Goal: Information Seeking & Learning: Learn about a topic

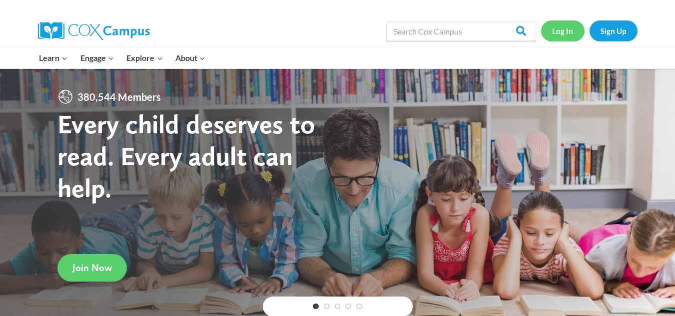
click at [562, 35] on link "Log In" at bounding box center [562, 30] width 43 height 20
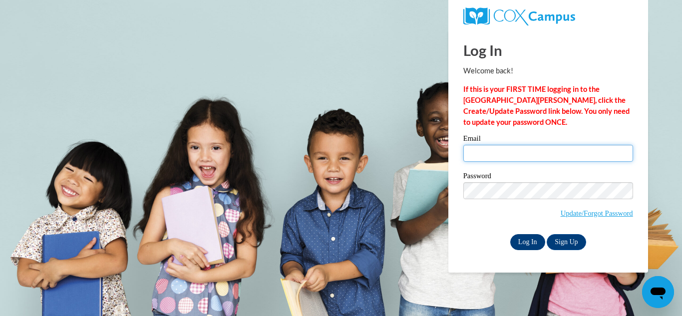
type input "swaters@tiger.brenau.edu"
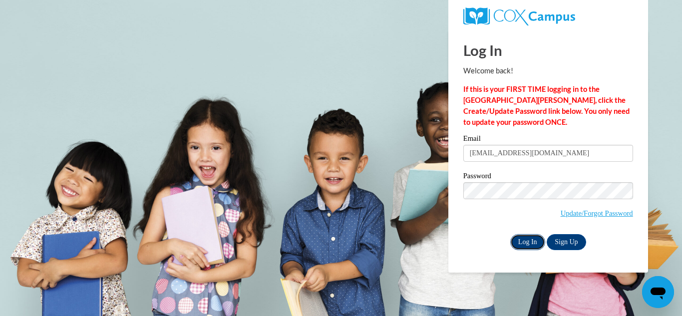
click at [528, 240] on input "Log In" at bounding box center [527, 242] width 35 height 16
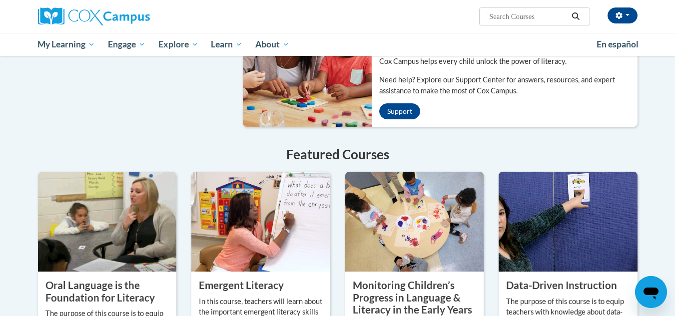
scroll to position [643, 0]
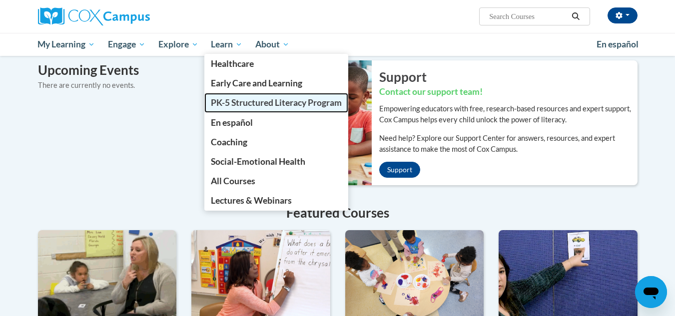
click at [268, 100] on span "PK-5 Structured Literacy Program" at bounding box center [276, 102] width 131 height 10
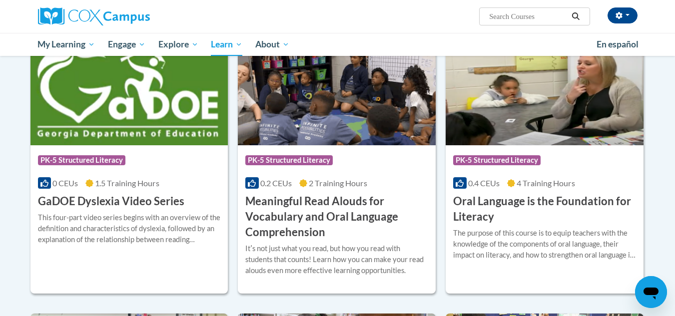
scroll to position [583, 0]
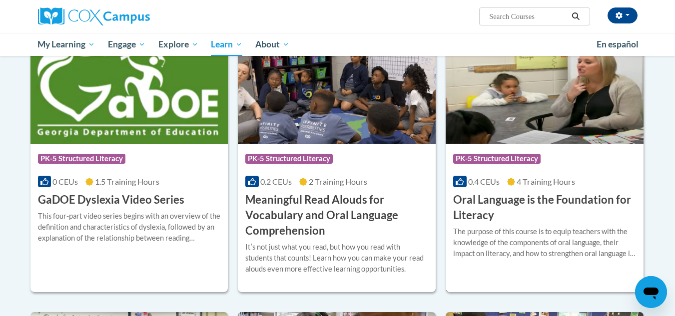
click at [501, 207] on h3 "Oral Language is the Foundation for Literacy" at bounding box center [544, 207] width 183 height 31
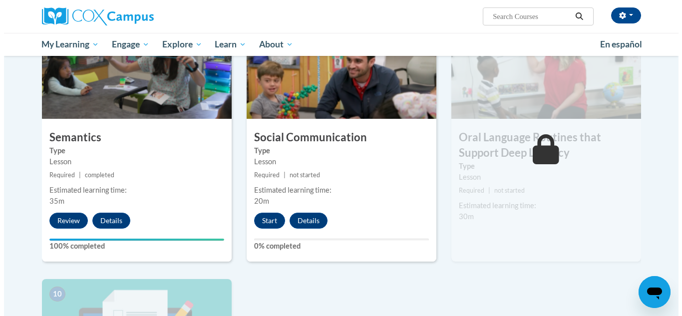
scroll to position [799, 0]
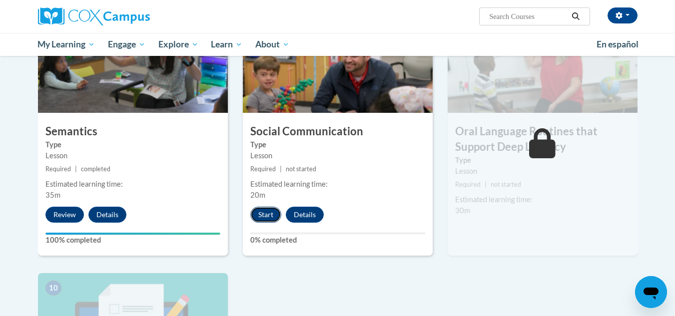
click at [273, 213] on button "Start" at bounding box center [265, 215] width 31 height 16
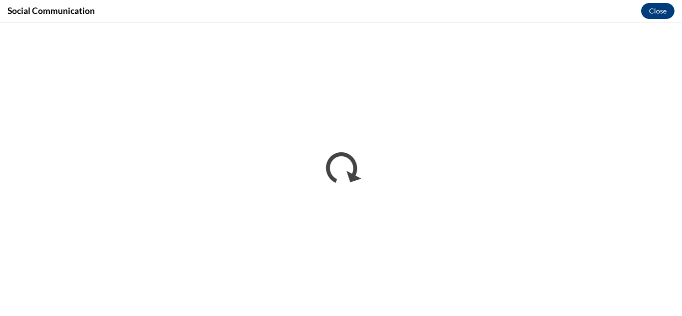
scroll to position [0, 0]
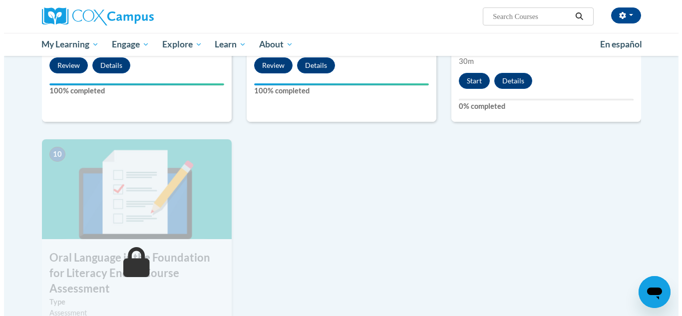
scroll to position [949, 0]
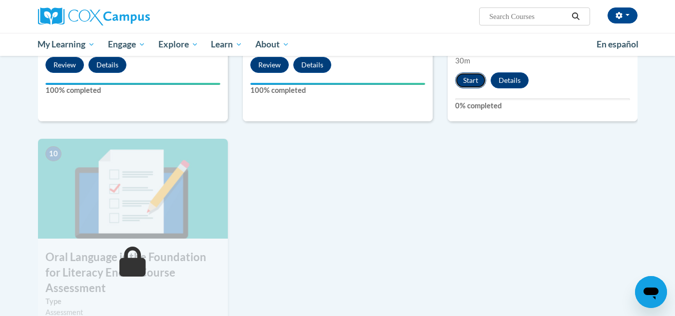
click at [472, 81] on button "Start" at bounding box center [470, 80] width 31 height 16
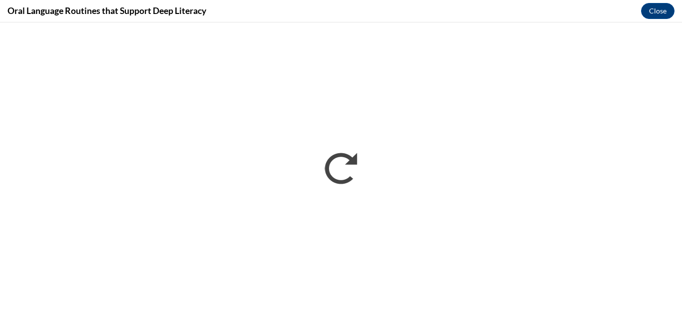
scroll to position [0, 0]
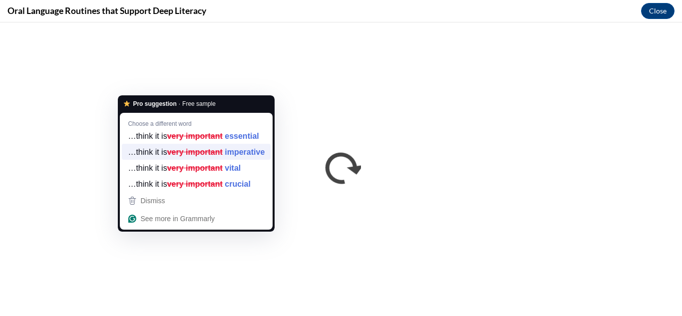
click at [225, 157] on strong "imperative" at bounding box center [245, 151] width 40 height 11
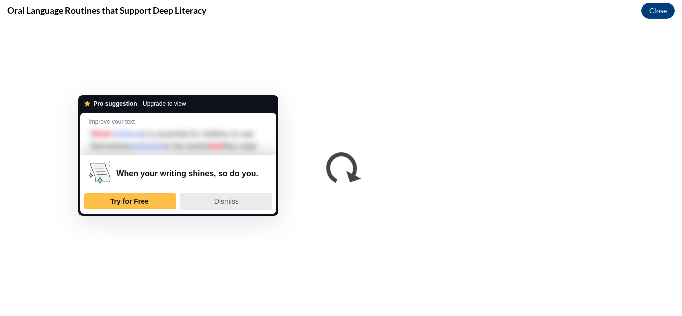
click at [214, 205] on span "Dismiss" at bounding box center [226, 201] width 24 height 8
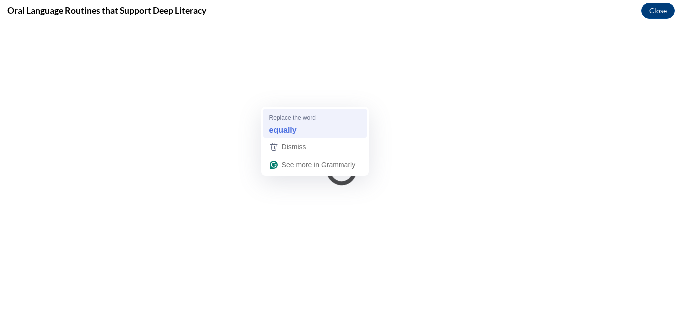
click at [289, 129] on strong "equally" at bounding box center [282, 129] width 27 height 11
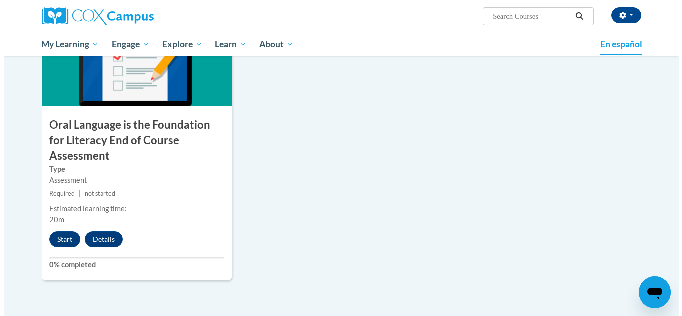
scroll to position [1098, 0]
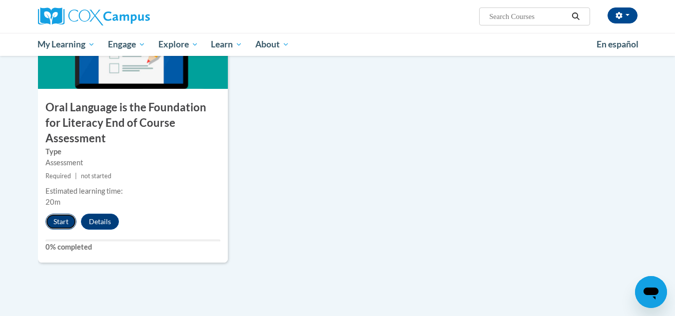
click at [56, 214] on button "Start" at bounding box center [60, 222] width 31 height 16
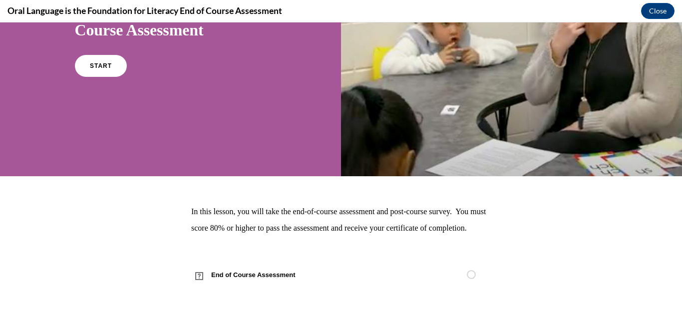
scroll to position [137, 0]
click at [85, 54] on link "START" at bounding box center [100, 65] width 54 height 23
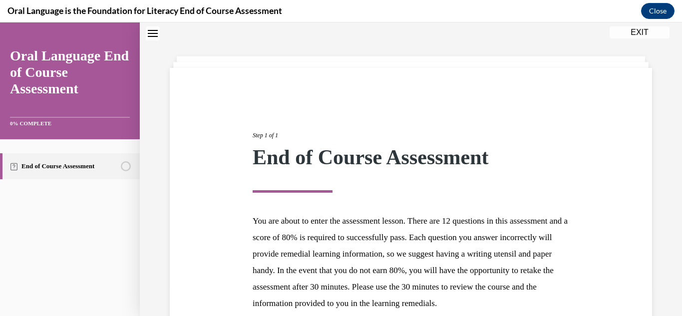
scroll to position [143, 0]
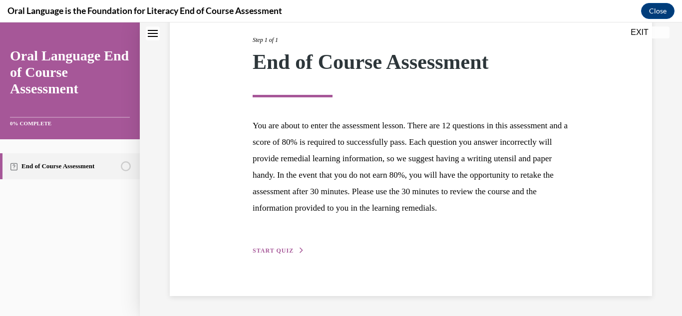
click at [299, 251] on icon "button" at bounding box center [302, 250] width 6 height 5
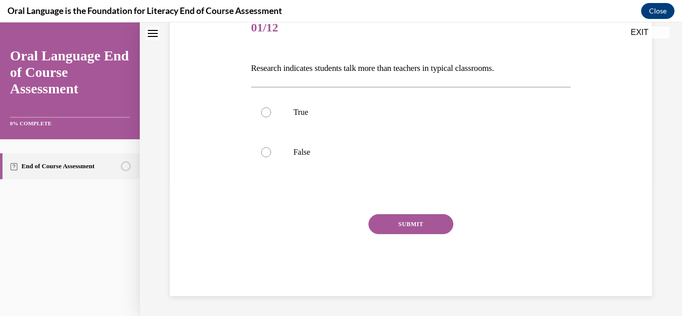
scroll to position [111, 0]
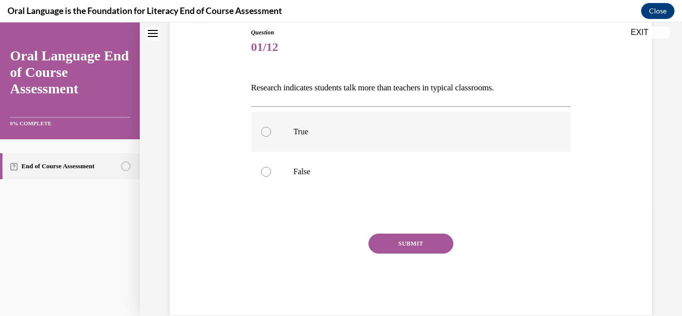
click at [267, 133] on div at bounding box center [266, 132] width 10 height 10
click at [267, 133] on input "True" at bounding box center [266, 132] width 10 height 10
radio input "true"
click at [396, 239] on button "SUBMIT" at bounding box center [410, 244] width 85 height 20
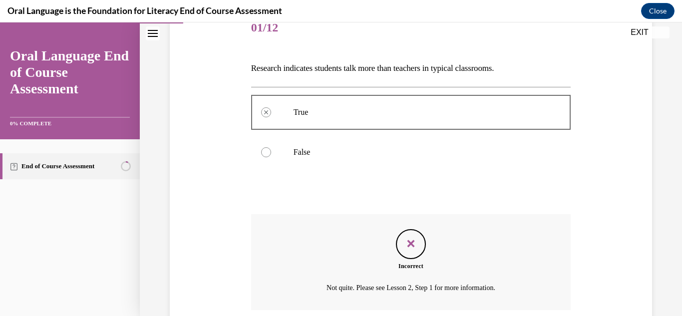
scroll to position [211, 0]
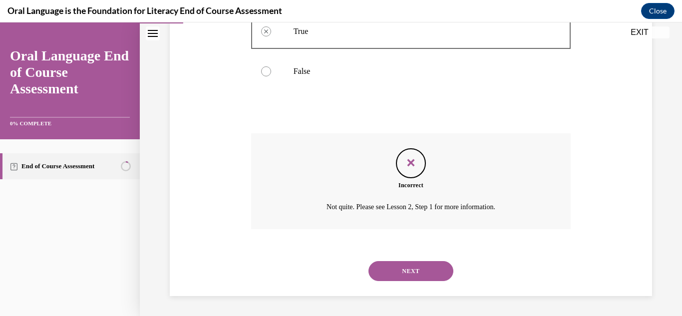
click at [408, 270] on button "NEXT" at bounding box center [410, 271] width 85 height 20
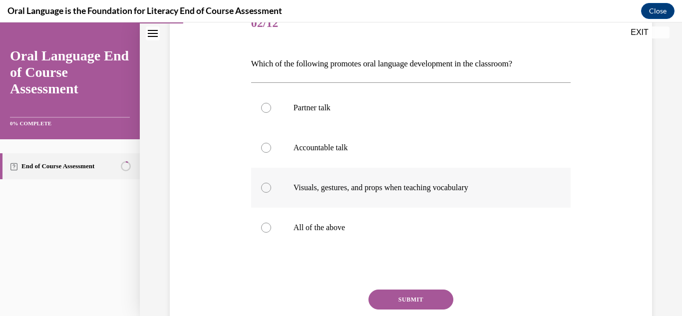
scroll to position [150, 0]
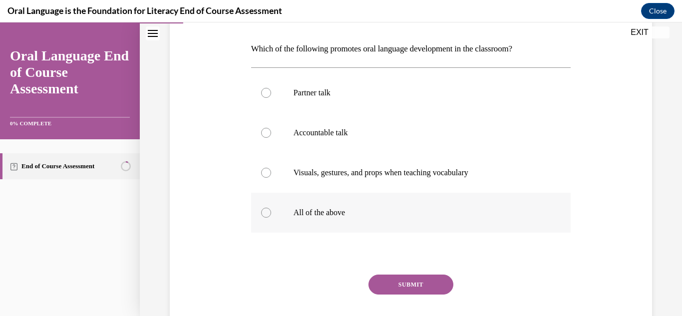
click at [264, 212] on div at bounding box center [266, 213] width 10 height 10
click at [264, 212] on input "All of the above" at bounding box center [266, 213] width 10 height 10
radio input "true"
click at [415, 280] on button "SUBMIT" at bounding box center [410, 285] width 85 height 20
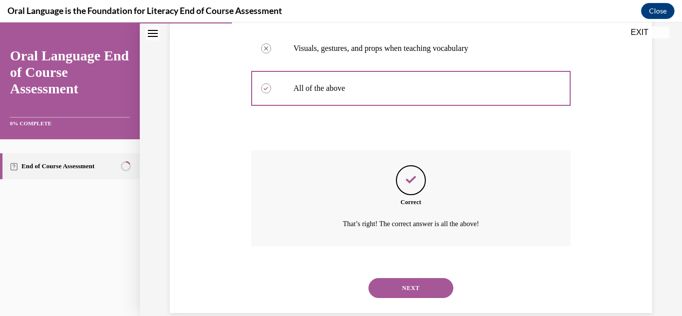
scroll to position [291, 0]
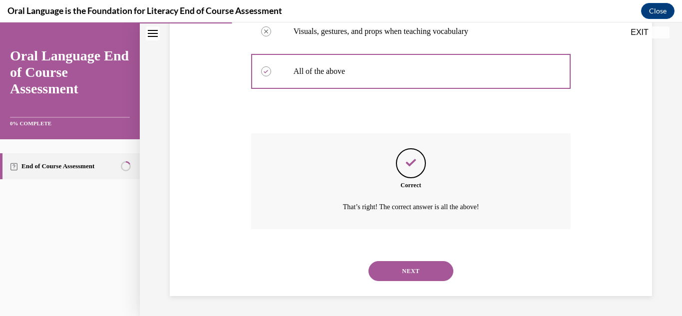
click at [410, 271] on button "NEXT" at bounding box center [410, 271] width 85 height 20
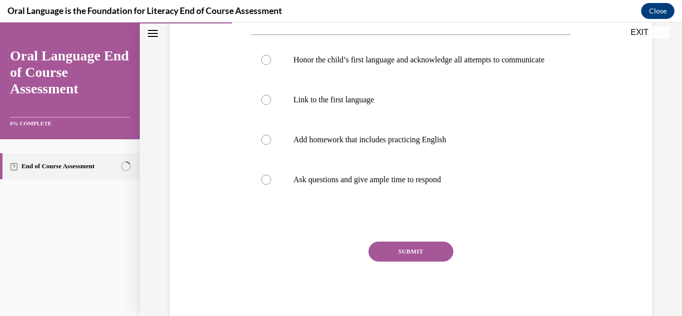
scroll to position [150, 0]
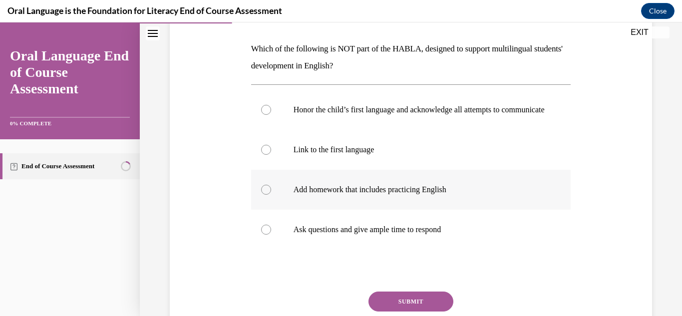
drag, startPoint x: 266, startPoint y: 198, endPoint x: 298, endPoint y: 215, distance: 35.7
click at [266, 195] on div at bounding box center [266, 190] width 10 height 10
click at [266, 195] on input "Add homework that includes practicing English" at bounding box center [266, 190] width 10 height 10
radio input "true"
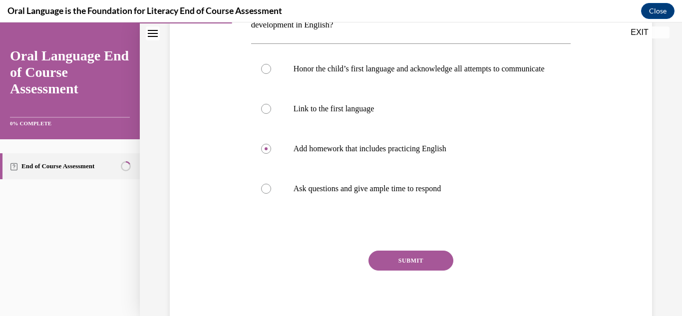
scroll to position [237, 0]
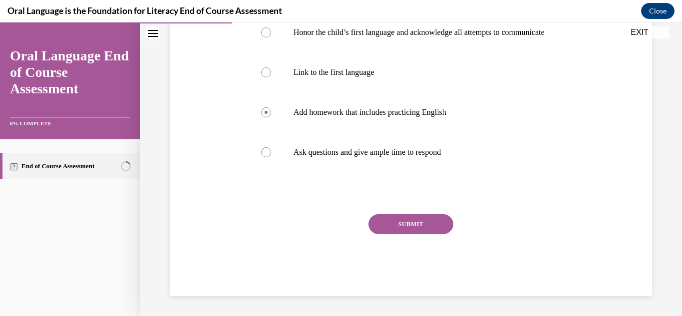
click at [406, 219] on button "SUBMIT" at bounding box center [410, 224] width 85 height 20
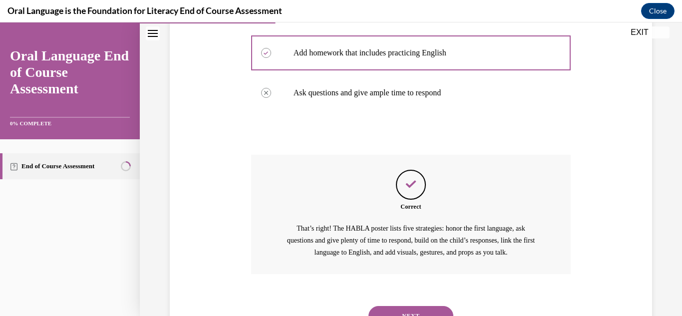
scroll to position [342, 0]
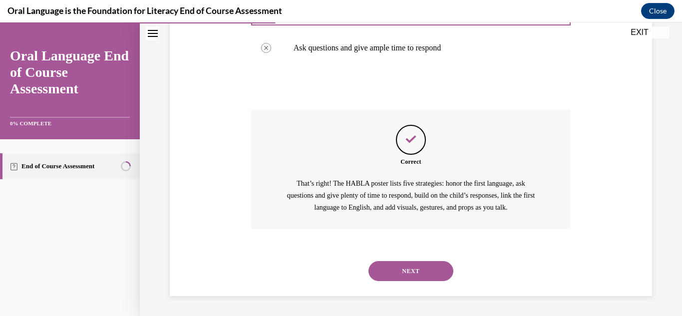
click at [408, 270] on button "NEXT" at bounding box center [410, 271] width 85 height 20
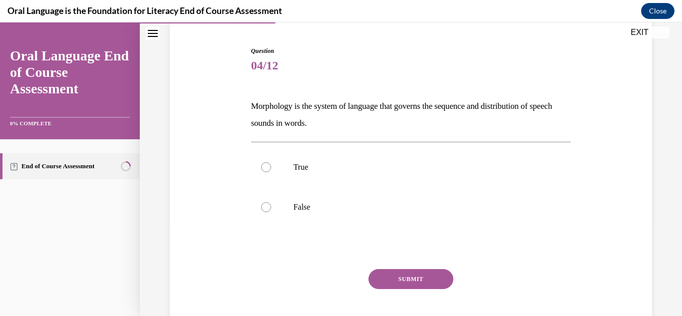
scroll to position [100, 0]
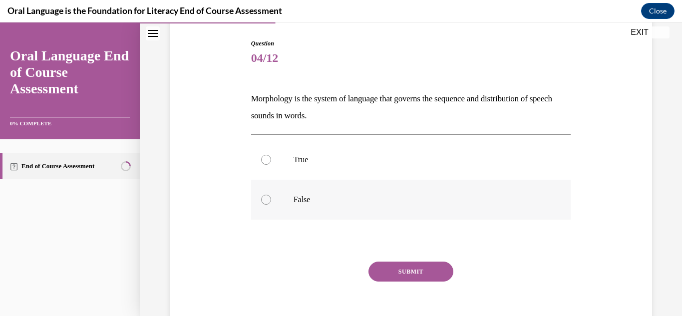
click at [265, 200] on div at bounding box center [266, 200] width 10 height 10
click at [265, 200] on input "False" at bounding box center [266, 200] width 10 height 10
radio input "true"
click at [407, 272] on button "SUBMIT" at bounding box center [410, 272] width 85 height 20
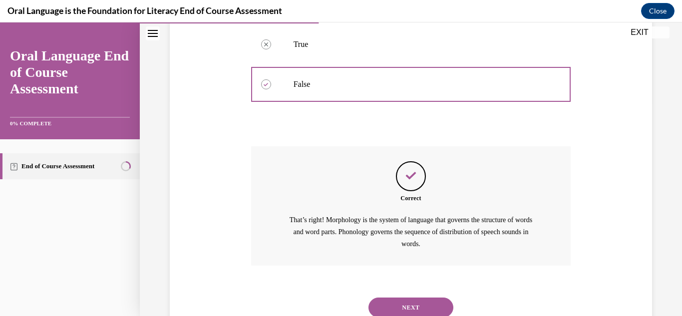
scroll to position [252, 0]
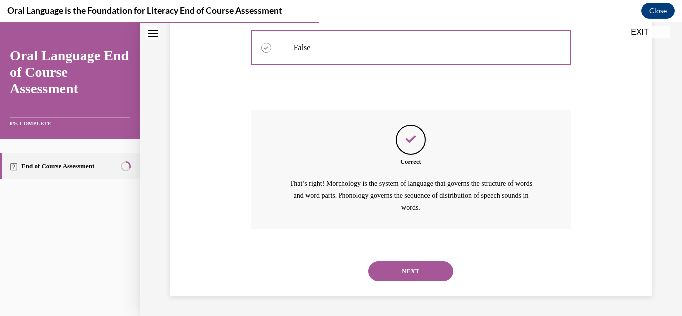
click at [410, 270] on button "NEXT" at bounding box center [410, 271] width 85 height 20
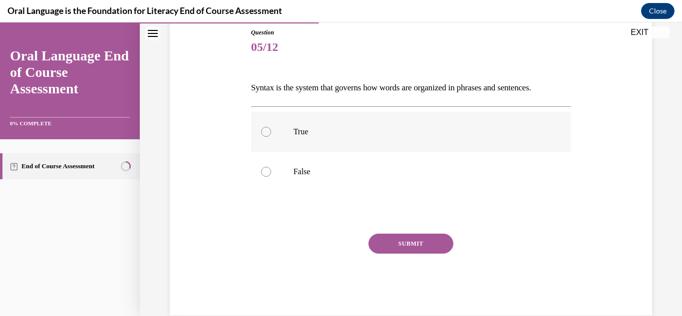
click at [265, 131] on div at bounding box center [266, 132] width 10 height 10
click at [265, 131] on input "True" at bounding box center [266, 132] width 10 height 10
radio input "true"
click at [403, 240] on button "SUBMIT" at bounding box center [410, 244] width 85 height 20
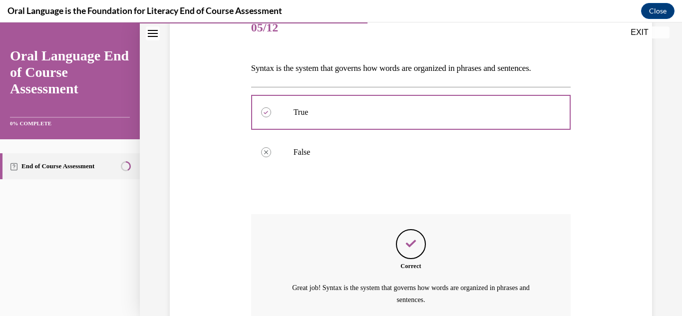
scroll to position [223, 0]
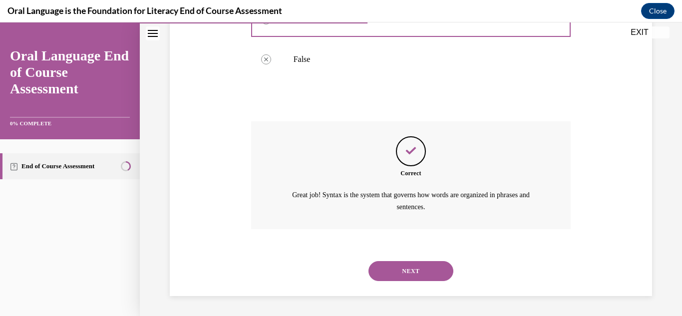
click at [404, 271] on button "NEXT" at bounding box center [410, 271] width 85 height 20
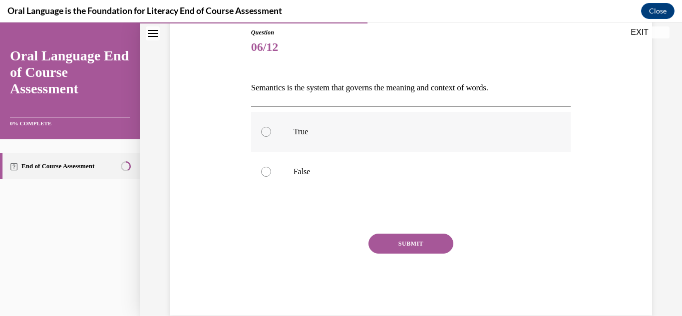
click at [265, 132] on div at bounding box center [266, 132] width 10 height 10
click at [265, 132] on input "True" at bounding box center [266, 132] width 10 height 10
radio input "true"
click at [410, 241] on button "SUBMIT" at bounding box center [410, 244] width 85 height 20
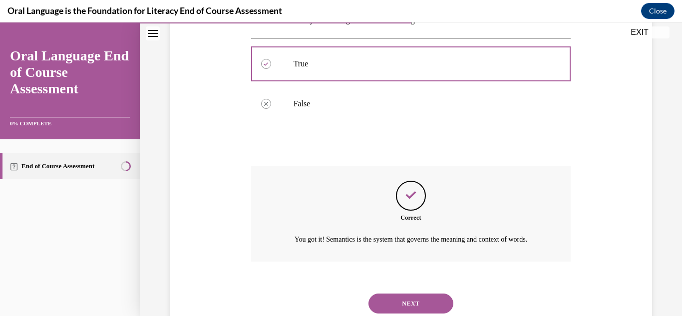
scroll to position [223, 0]
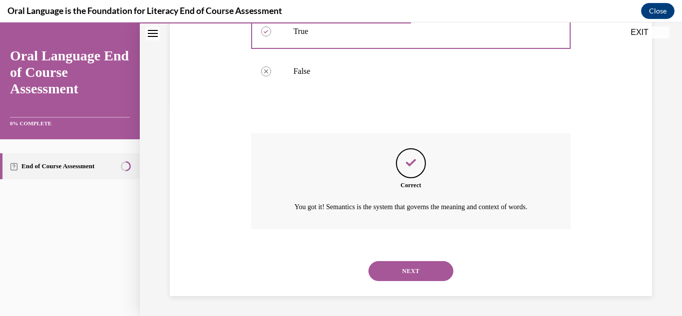
click at [416, 270] on button "NEXT" at bounding box center [410, 271] width 85 height 20
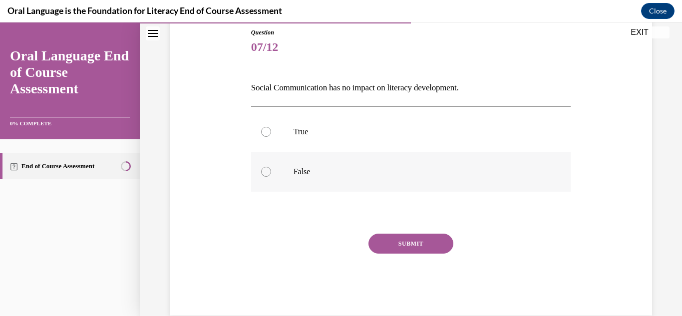
click at [264, 174] on div at bounding box center [266, 172] width 10 height 10
click at [264, 174] on input "False" at bounding box center [266, 172] width 10 height 10
radio input "true"
click at [403, 242] on button "SUBMIT" at bounding box center [410, 244] width 85 height 20
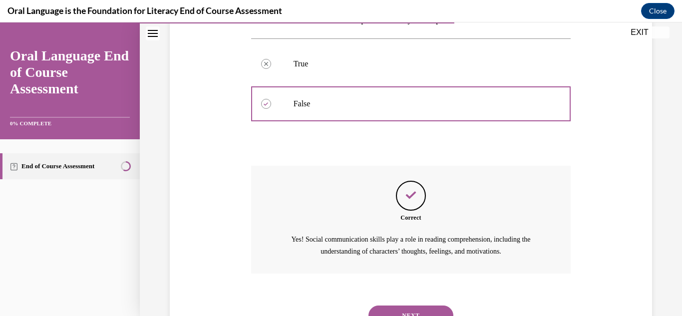
scroll to position [223, 0]
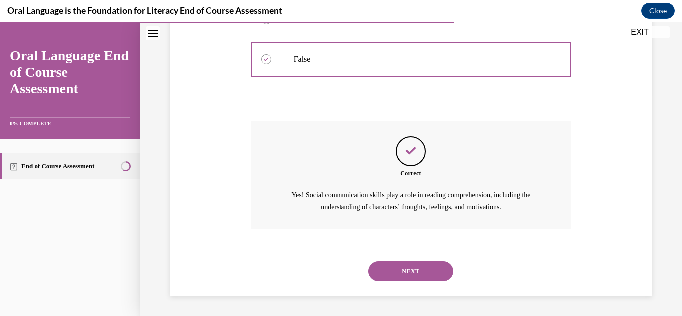
click at [405, 265] on button "NEXT" at bounding box center [410, 271] width 85 height 20
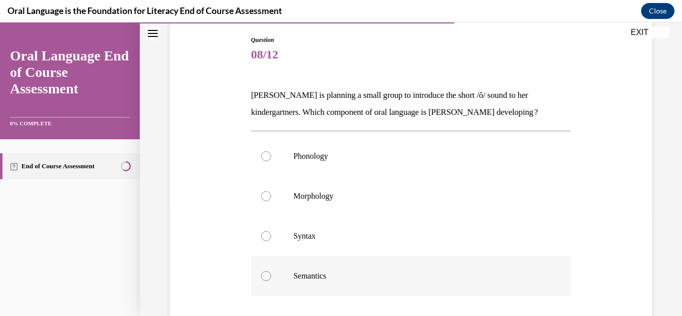
scroll to position [150, 0]
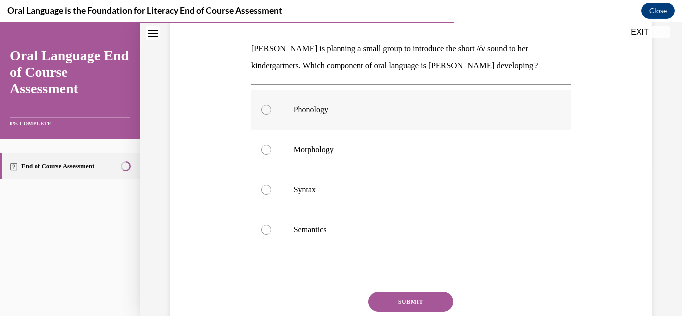
click at [262, 111] on div at bounding box center [266, 110] width 10 height 10
click at [262, 111] on input "Phonology" at bounding box center [266, 110] width 10 height 10
radio input "true"
click at [410, 299] on button "SUBMIT" at bounding box center [410, 302] width 85 height 20
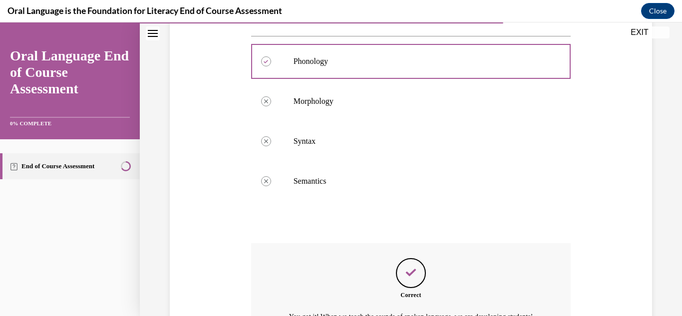
drag, startPoint x: 408, startPoint y: 301, endPoint x: 403, endPoint y: 301, distance: 5.5
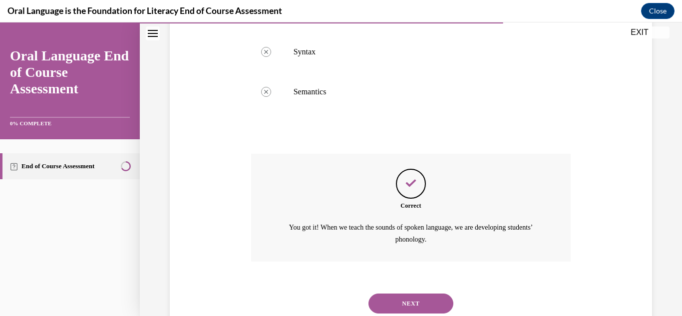
scroll to position [320, 0]
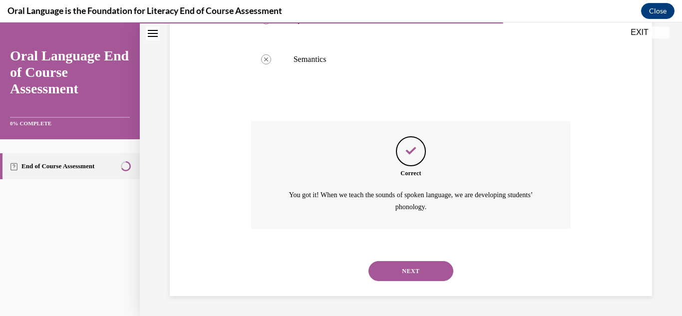
click at [405, 270] on button "NEXT" at bounding box center [410, 271] width 85 height 20
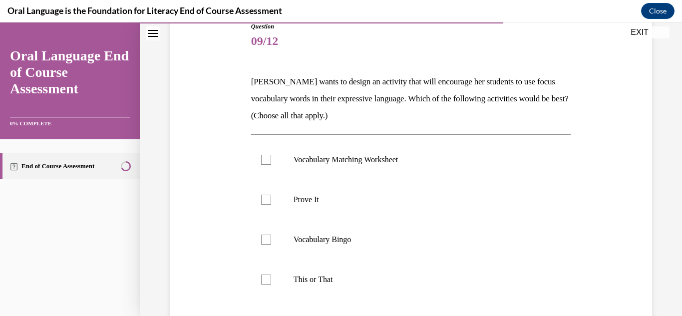
scroll to position [150, 0]
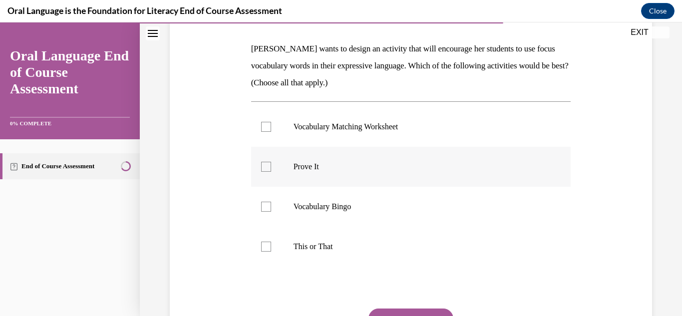
click at [266, 165] on div at bounding box center [266, 167] width 10 height 10
click at [266, 165] on input "Prove It" at bounding box center [266, 167] width 10 height 10
checkbox input "true"
click at [266, 208] on div at bounding box center [266, 207] width 10 height 10
click at [266, 208] on input "Vocabulary Bingo" at bounding box center [266, 207] width 10 height 10
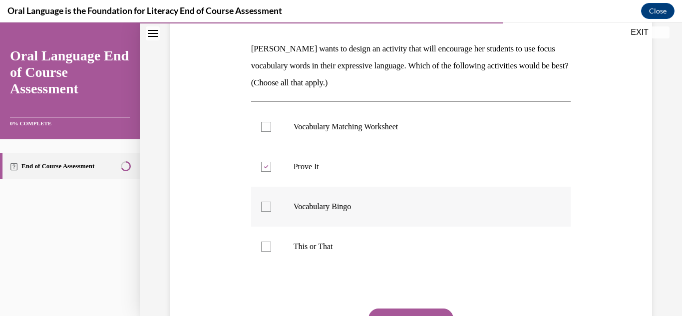
checkbox input "true"
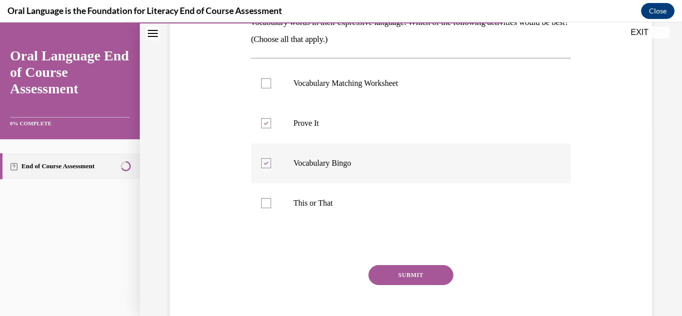
scroll to position [244, 0]
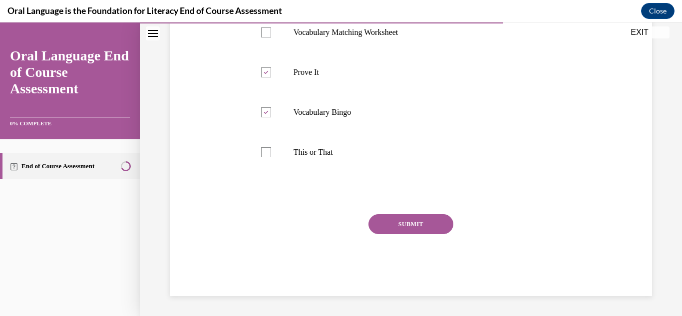
click at [403, 218] on button "SUBMIT" at bounding box center [410, 224] width 85 height 20
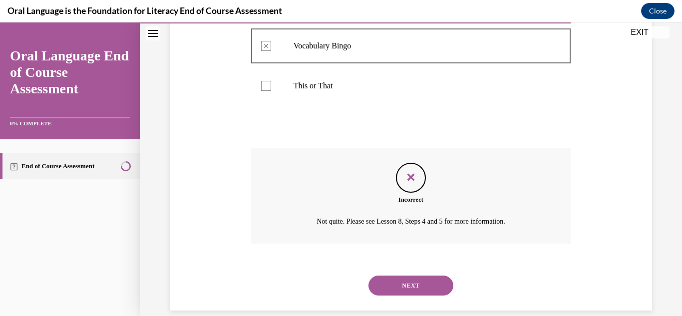
scroll to position [325, 0]
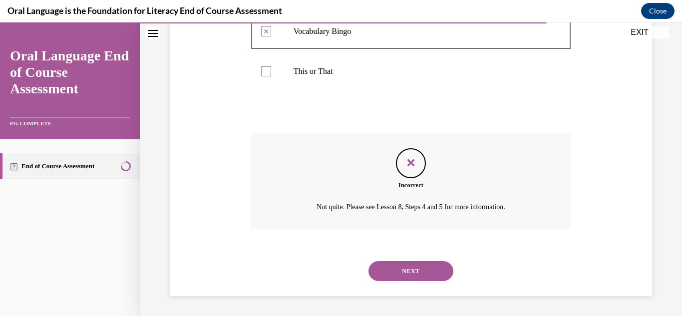
click at [400, 263] on button "NEXT" at bounding box center [410, 271] width 85 height 20
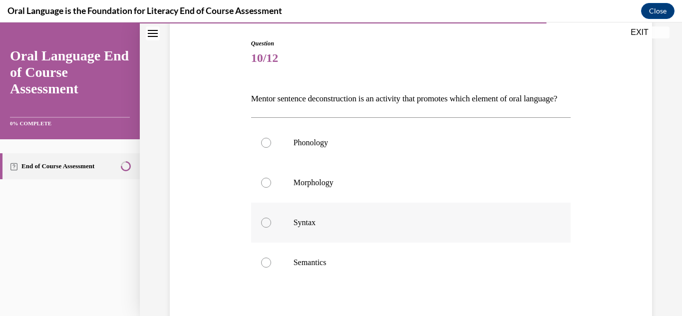
scroll to position [150, 0]
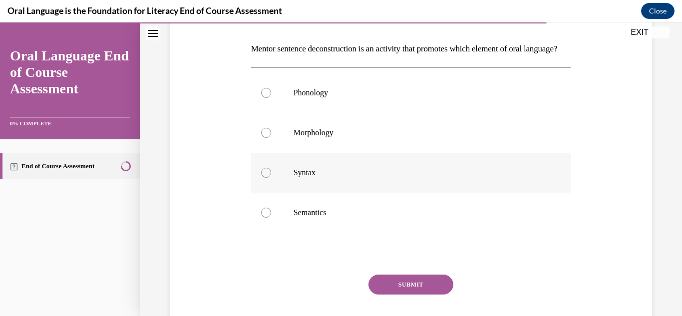
click at [265, 178] on div at bounding box center [266, 173] width 10 height 10
click at [265, 178] on input "Syntax" at bounding box center [266, 173] width 10 height 10
radio input "true"
click at [409, 295] on button "SUBMIT" at bounding box center [410, 285] width 85 height 20
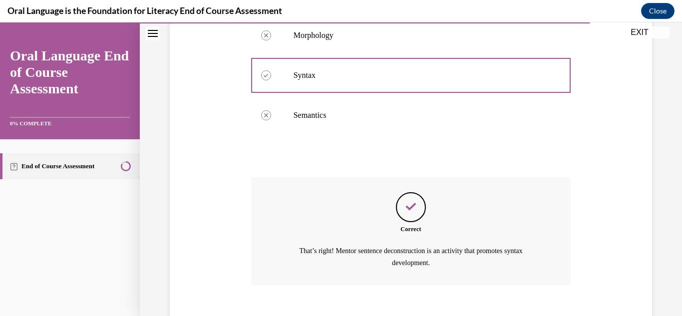
scroll to position [320, 0]
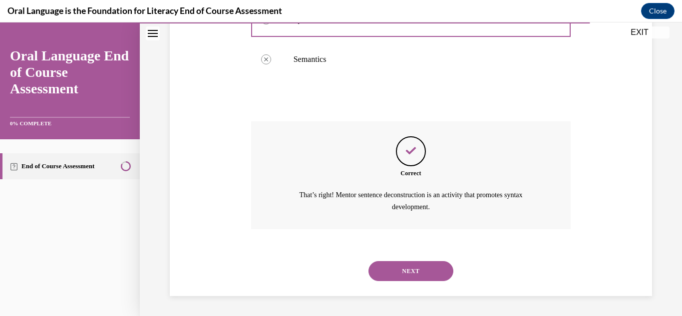
click at [410, 271] on button "NEXT" at bounding box center [410, 271] width 85 height 20
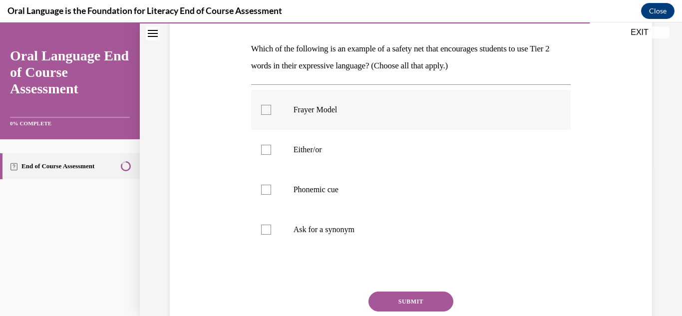
scroll to position [200, 0]
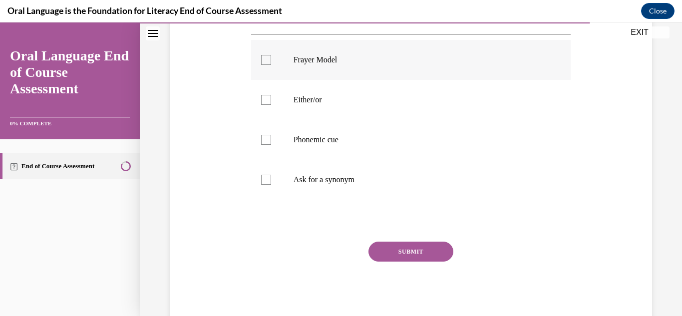
click at [263, 60] on div at bounding box center [266, 60] width 10 height 10
click at [263, 60] on input "Frayer Model" at bounding box center [266, 60] width 10 height 10
checkbox input "true"
click at [267, 180] on div at bounding box center [266, 180] width 10 height 10
click at [267, 180] on input "Ask for a synonym" at bounding box center [266, 180] width 10 height 10
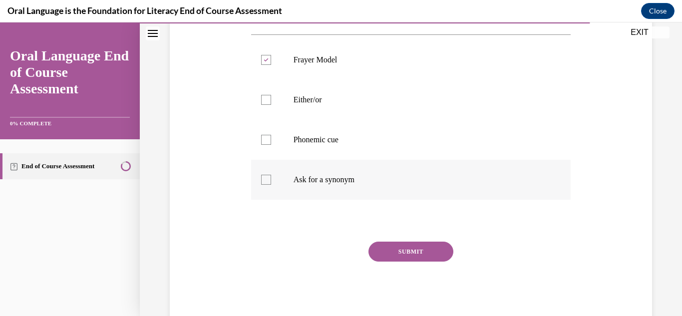
checkbox input "true"
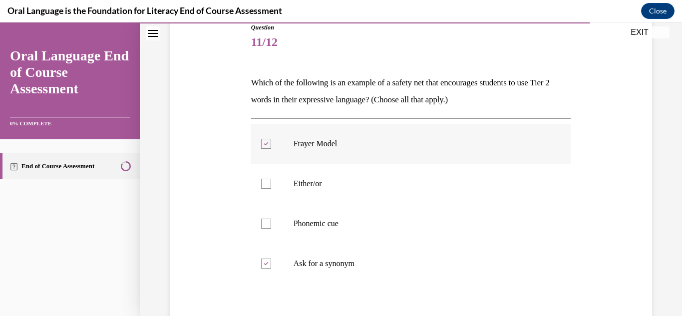
scroll to position [150, 0]
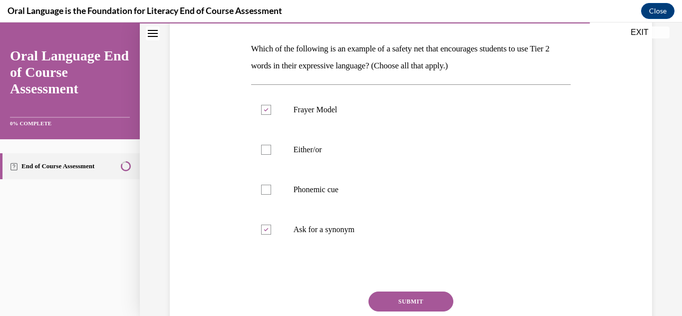
click at [407, 300] on button "SUBMIT" at bounding box center [410, 302] width 85 height 20
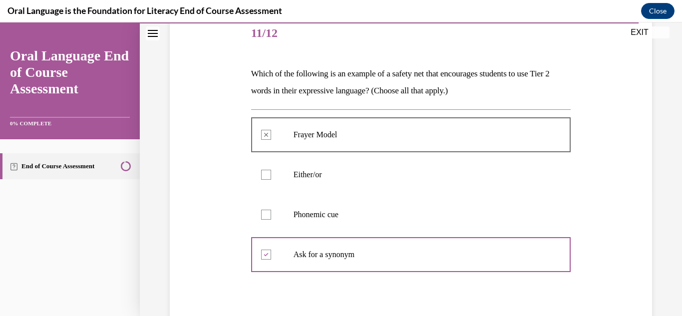
scroll to position [200, 0]
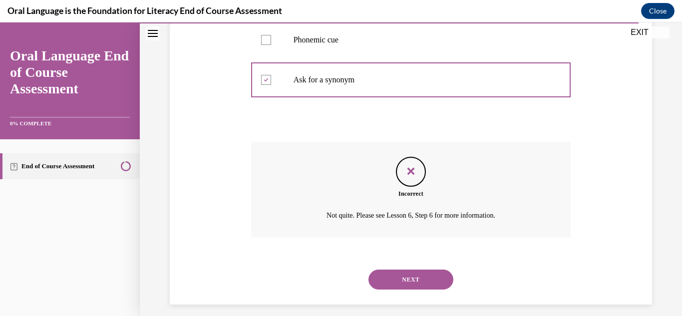
click at [414, 276] on button "NEXT" at bounding box center [410, 280] width 85 height 20
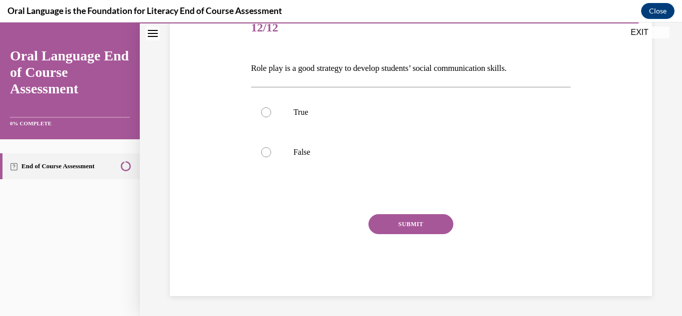
scroll to position [111, 0]
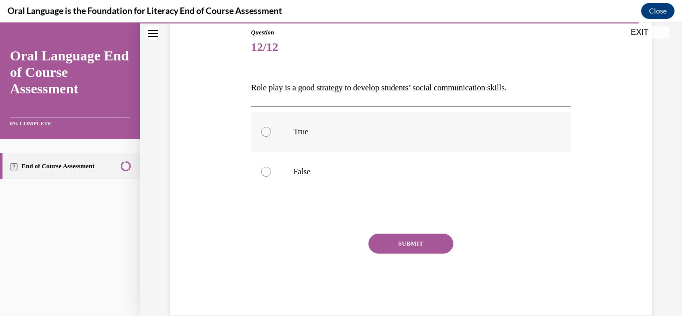
click at [268, 131] on div at bounding box center [266, 132] width 10 height 10
click at [268, 131] on input "True" at bounding box center [266, 132] width 10 height 10
radio input "true"
click at [412, 238] on button "SUBMIT" at bounding box center [410, 244] width 85 height 20
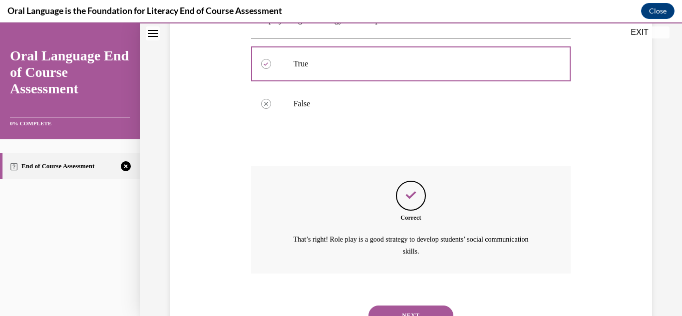
scroll to position [223, 0]
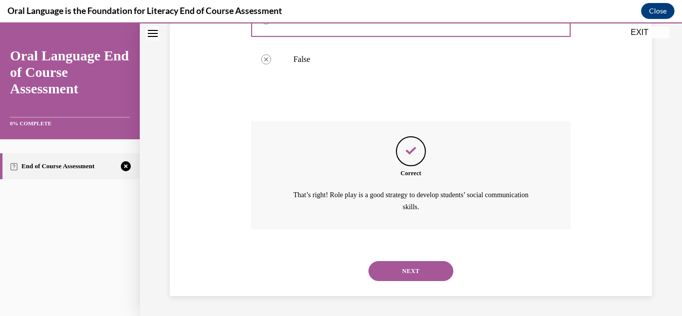
click at [415, 265] on button "NEXT" at bounding box center [410, 271] width 85 height 20
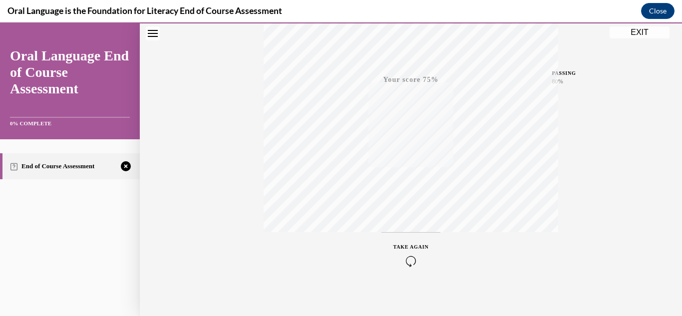
scroll to position [218, 0]
click at [409, 245] on div "TAKE AGAIN" at bounding box center [410, 248] width 35 height 23
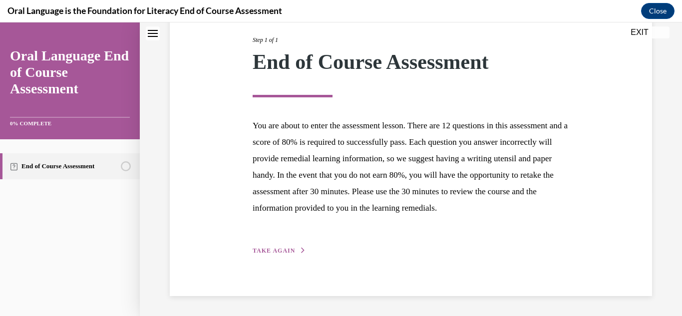
scroll to position [143, 0]
click at [294, 246] on button "TAKE AGAIN" at bounding box center [279, 250] width 53 height 9
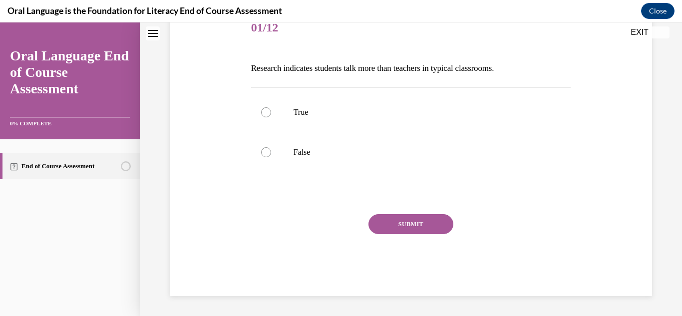
scroll to position [111, 0]
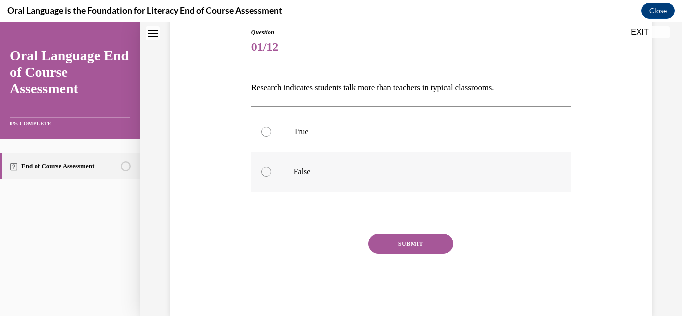
click at [267, 173] on div at bounding box center [266, 172] width 10 height 10
click at [267, 173] on input "False" at bounding box center [266, 172] width 10 height 10
radio input "true"
click at [402, 240] on button "SUBMIT" at bounding box center [410, 244] width 85 height 20
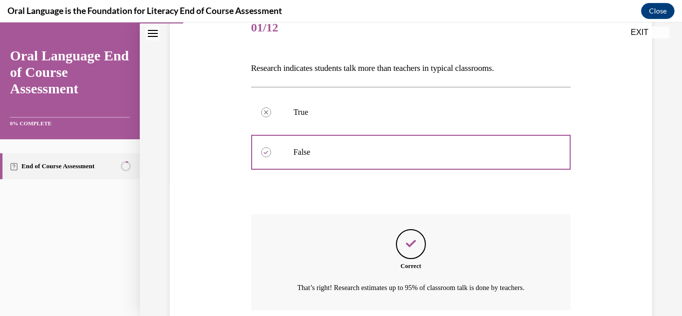
scroll to position [211, 0]
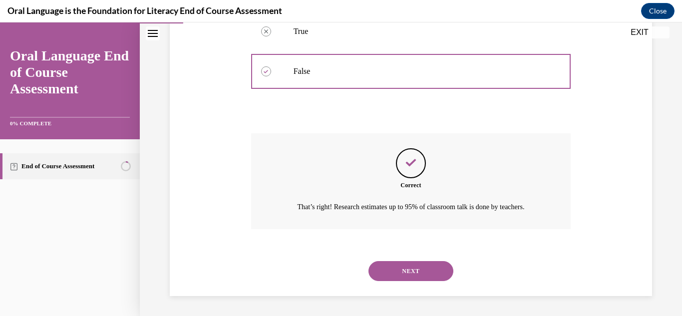
click at [411, 270] on button "NEXT" at bounding box center [410, 271] width 85 height 20
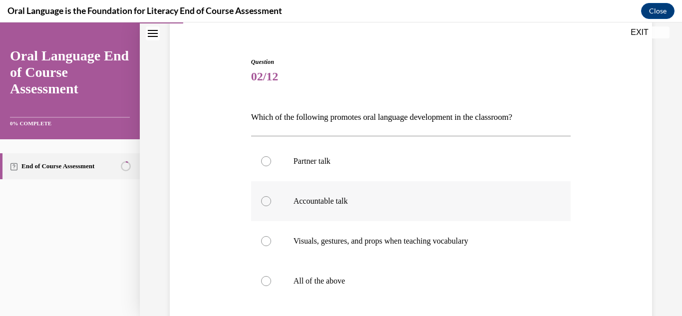
scroll to position [100, 0]
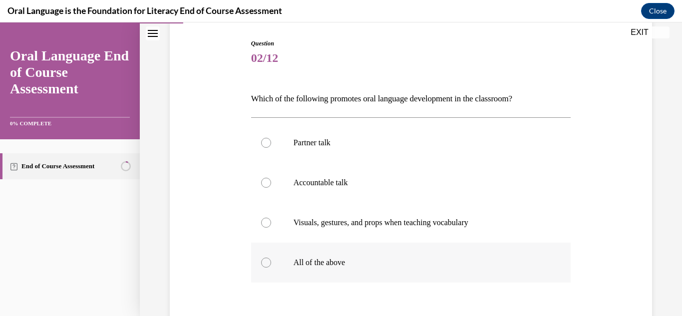
click at [264, 261] on div at bounding box center [266, 263] width 10 height 10
click at [264, 261] on input "All of the above" at bounding box center [266, 263] width 10 height 10
radio input "true"
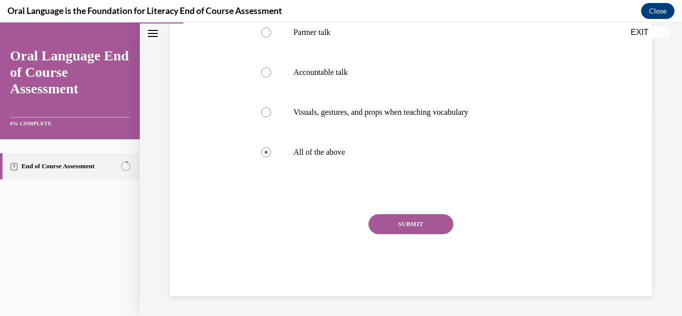
click at [407, 226] on button "SUBMIT" at bounding box center [410, 224] width 85 height 20
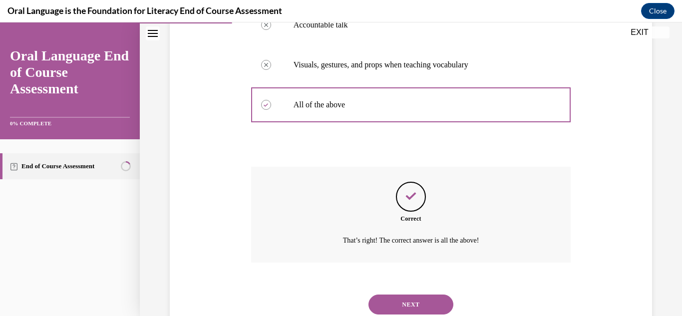
scroll to position [291, 0]
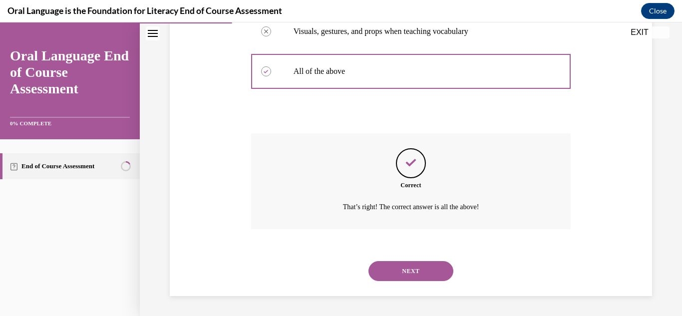
click at [409, 266] on button "NEXT" at bounding box center [410, 271] width 85 height 20
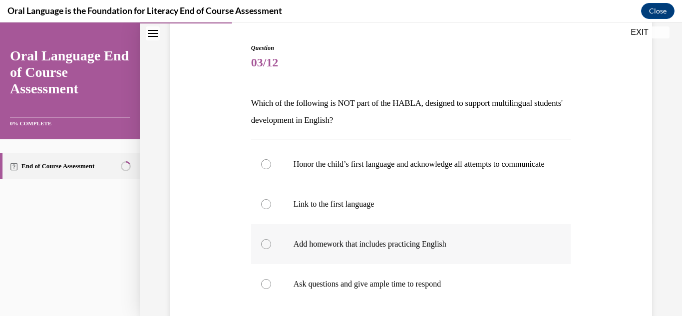
scroll to position [150, 0]
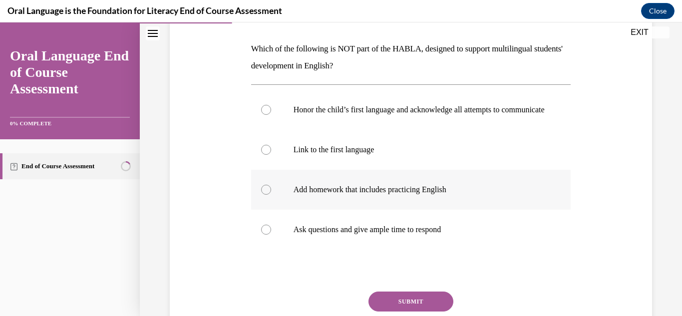
click at [264, 195] on div at bounding box center [266, 190] width 10 height 10
click at [264, 195] on input "Add homework that includes practicing English" at bounding box center [266, 190] width 10 height 10
radio input "true"
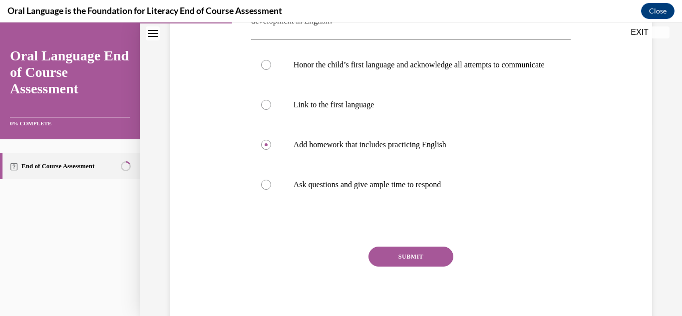
scroll to position [237, 0]
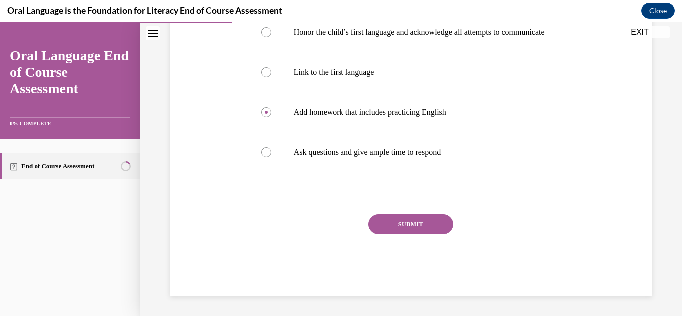
click at [407, 225] on button "SUBMIT" at bounding box center [410, 224] width 85 height 20
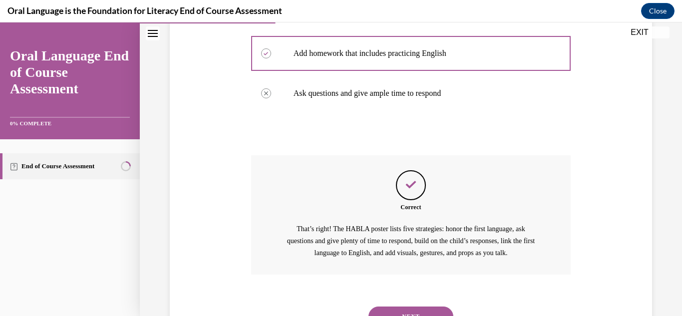
scroll to position [342, 0]
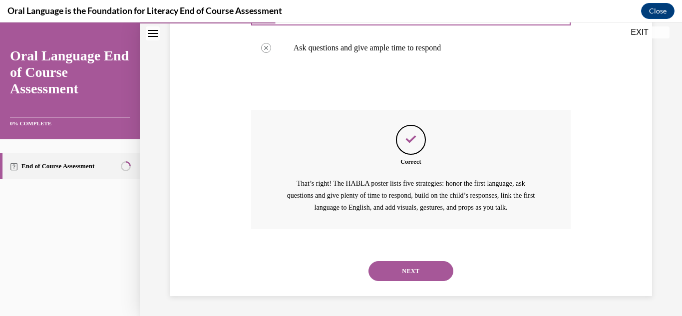
click at [412, 265] on button "NEXT" at bounding box center [410, 271] width 85 height 20
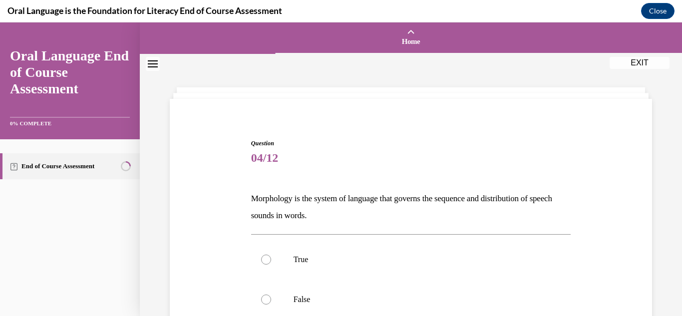
scroll to position [100, 0]
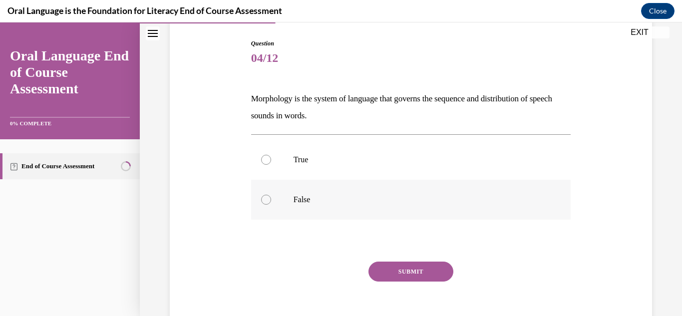
click at [266, 203] on div at bounding box center [266, 200] width 10 height 10
click at [266, 203] on input "False" at bounding box center [266, 200] width 10 height 10
radio input "true"
click at [408, 267] on button "SUBMIT" at bounding box center [410, 272] width 85 height 20
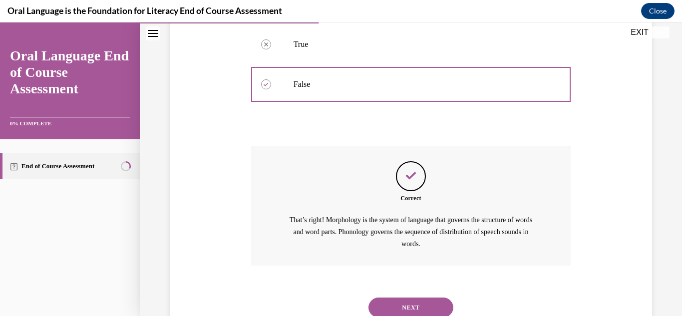
scroll to position [252, 0]
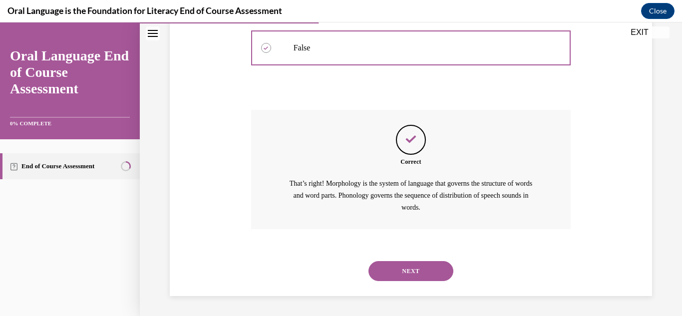
click at [408, 269] on button "NEXT" at bounding box center [410, 271] width 85 height 20
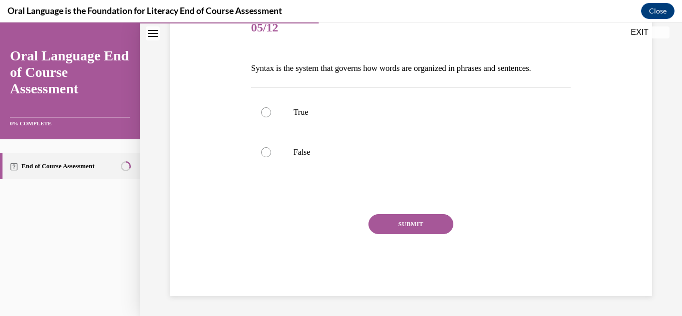
scroll to position [111, 0]
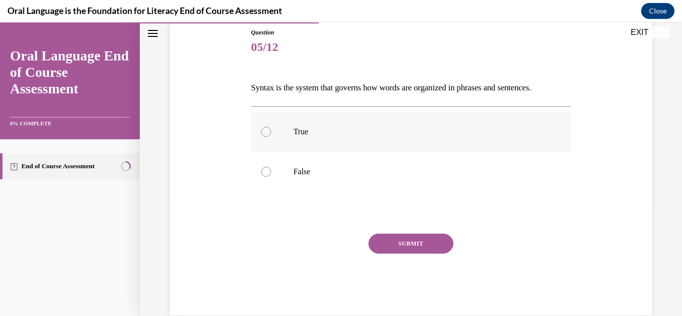
drag, startPoint x: 268, startPoint y: 129, endPoint x: 298, endPoint y: 141, distance: 32.1
click at [268, 130] on div at bounding box center [266, 132] width 10 height 10
click at [268, 130] on input "True" at bounding box center [266, 132] width 10 height 10
radio input "true"
click at [404, 243] on button "SUBMIT" at bounding box center [410, 244] width 85 height 20
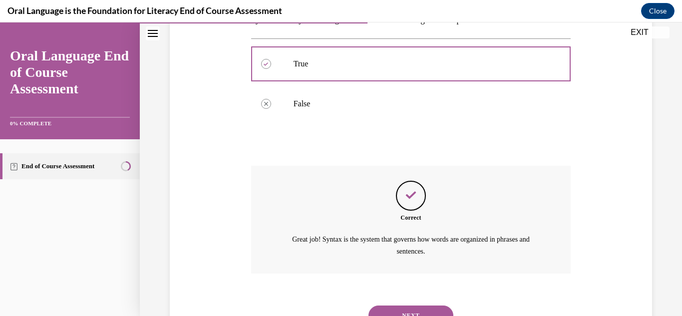
scroll to position [223, 0]
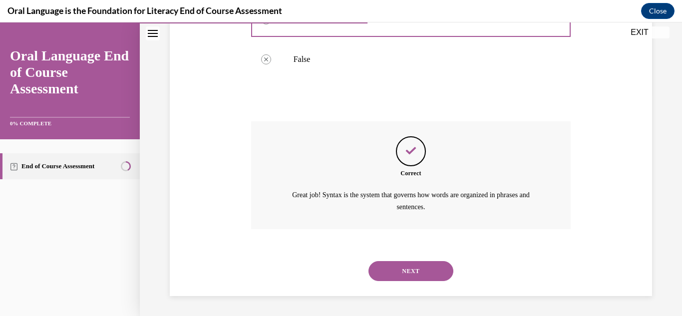
click at [408, 267] on button "NEXT" at bounding box center [410, 271] width 85 height 20
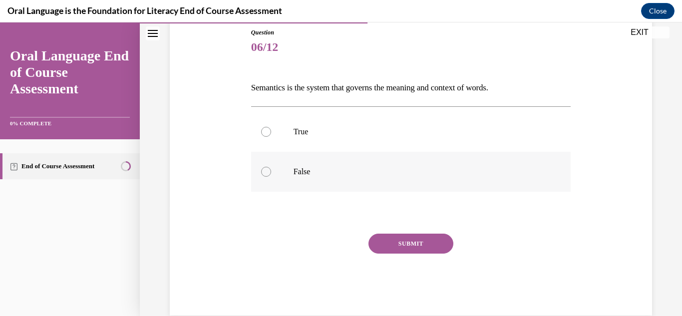
drag, startPoint x: 268, startPoint y: 172, endPoint x: 281, endPoint y: 184, distance: 18.0
click at [267, 173] on div at bounding box center [266, 172] width 10 height 10
click at [267, 173] on input "False" at bounding box center [266, 172] width 10 height 10
radio input "true"
click at [411, 240] on button "SUBMIT" at bounding box center [410, 244] width 85 height 20
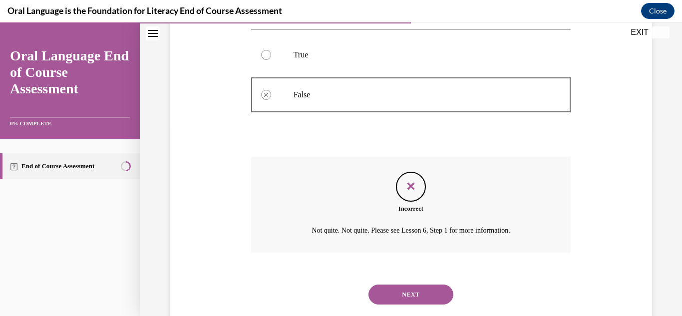
scroll to position [211, 0]
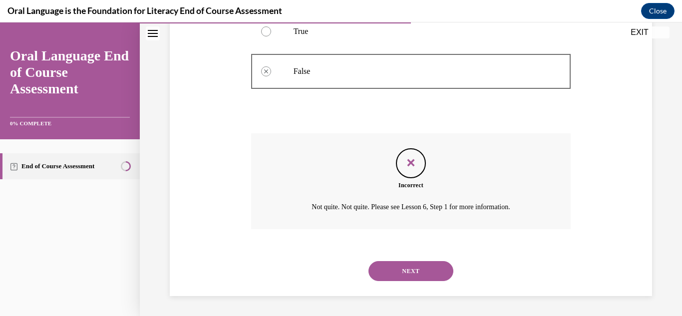
click at [407, 267] on button "NEXT" at bounding box center [410, 271] width 85 height 20
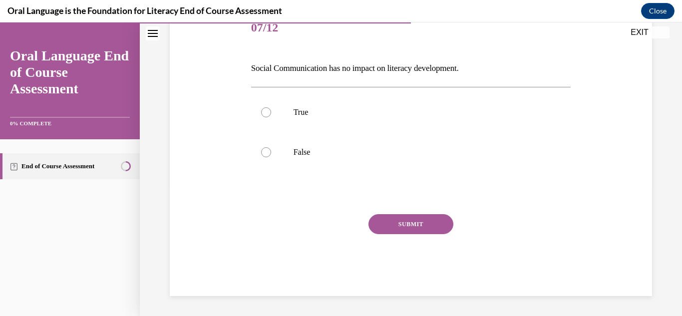
scroll to position [111, 0]
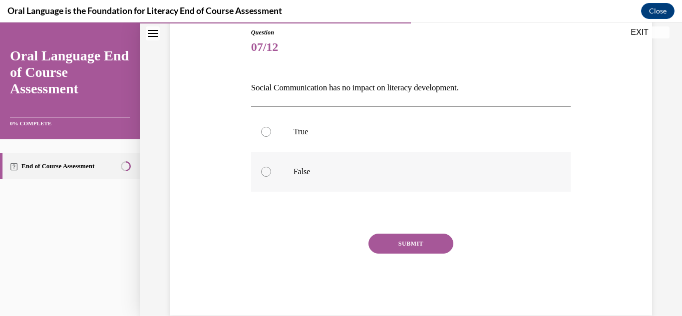
click at [264, 173] on div at bounding box center [266, 172] width 10 height 10
click at [264, 173] on input "False" at bounding box center [266, 172] width 10 height 10
radio input "true"
click at [397, 240] on button "SUBMIT" at bounding box center [410, 244] width 85 height 20
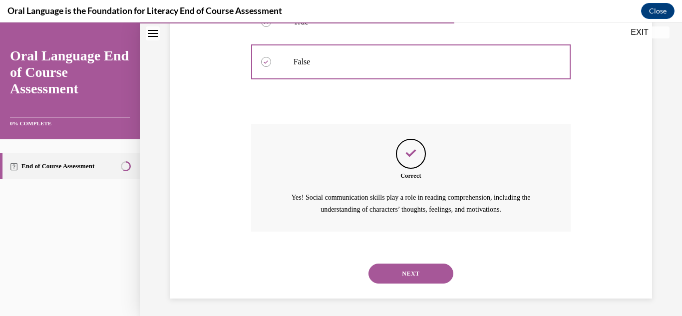
scroll to position [223, 0]
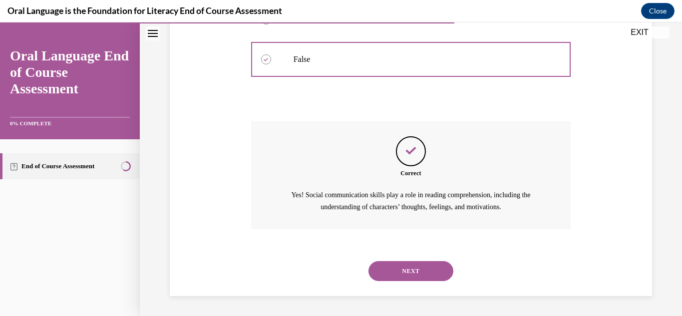
click at [411, 269] on button "NEXT" at bounding box center [410, 271] width 85 height 20
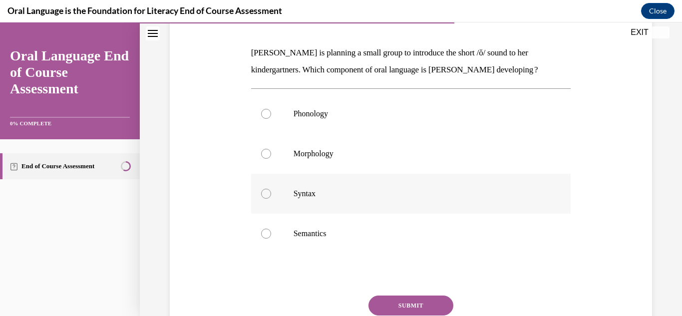
scroll to position [150, 0]
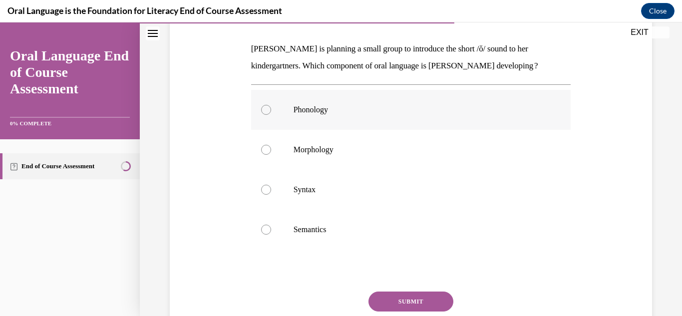
drag, startPoint x: 264, startPoint y: 114, endPoint x: 274, endPoint y: 128, distance: 17.2
click at [265, 114] on div at bounding box center [266, 110] width 10 height 10
click at [265, 114] on input "Phonology" at bounding box center [266, 110] width 10 height 10
radio input "true"
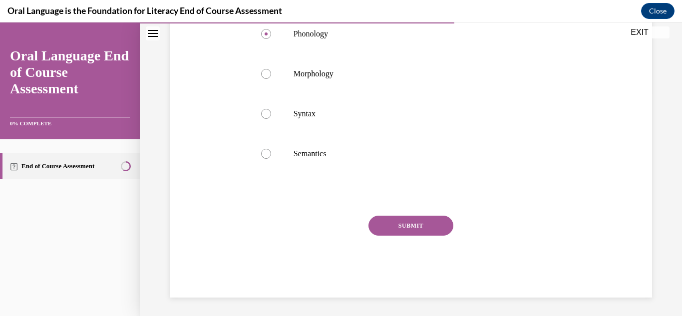
scroll to position [227, 0]
click at [409, 226] on button "SUBMIT" at bounding box center [410, 224] width 85 height 20
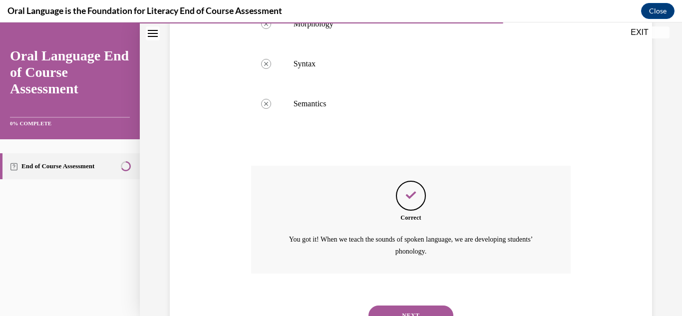
scroll to position [320, 0]
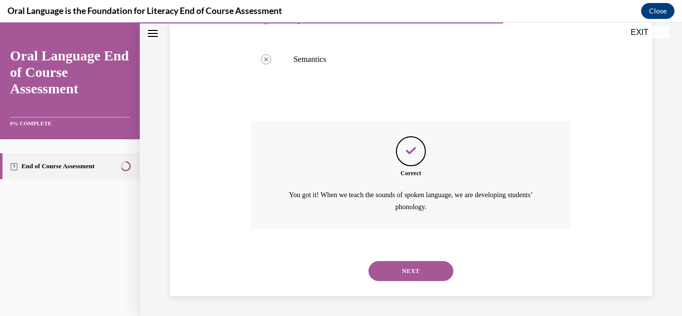
click at [405, 267] on button "NEXT" at bounding box center [410, 271] width 85 height 20
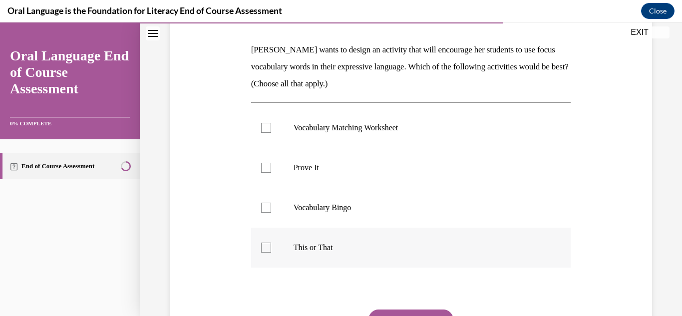
scroll to position [150, 0]
click at [264, 166] on div at bounding box center [266, 167] width 10 height 10
click at [264, 166] on input "Prove It" at bounding box center [266, 167] width 10 height 10
checkbox input "true"
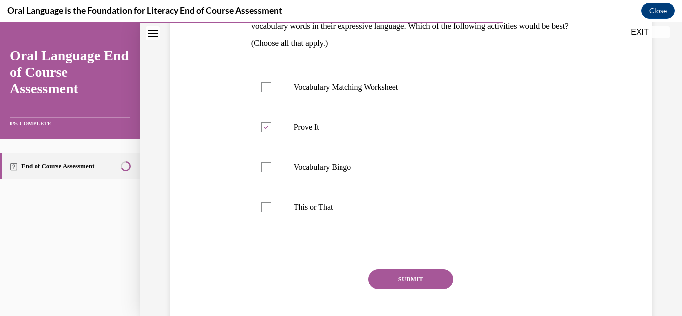
scroll to position [244, 0]
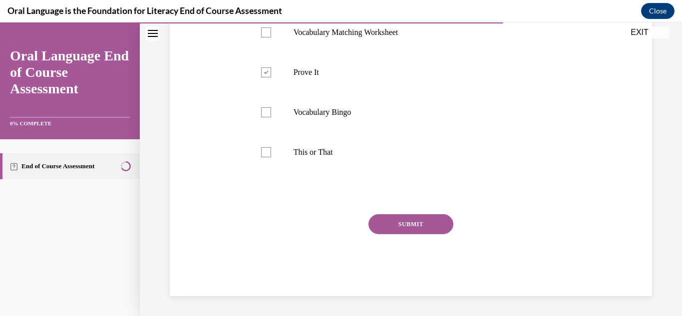
click at [404, 219] on button "SUBMIT" at bounding box center [410, 224] width 85 height 20
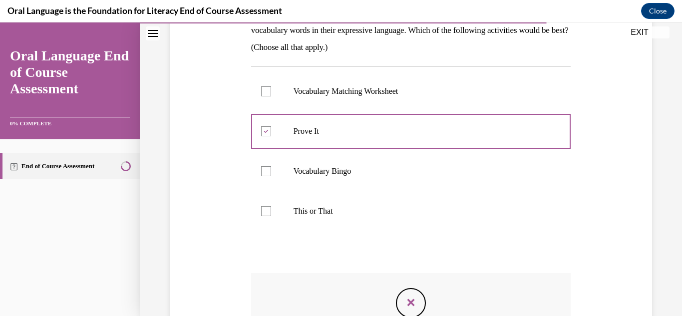
scroll to position [175, 0]
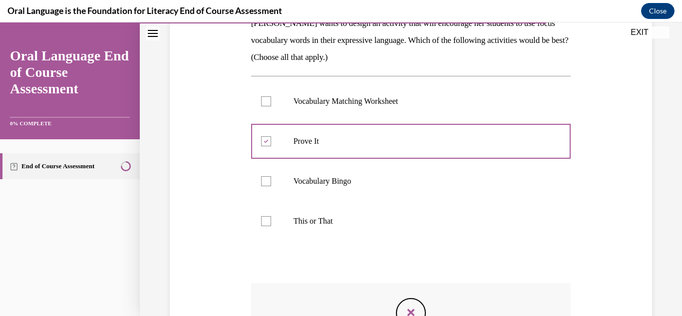
click at [264, 181] on div at bounding box center [266, 181] width 10 height 10
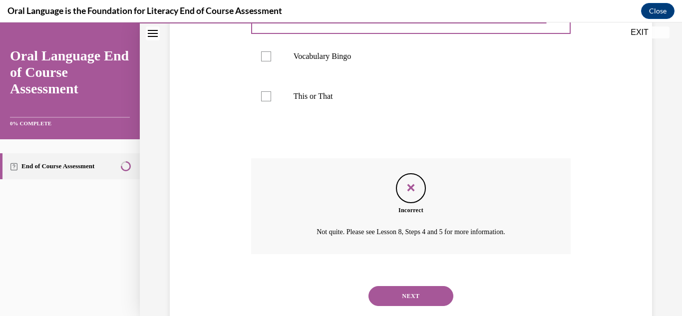
scroll to position [325, 0]
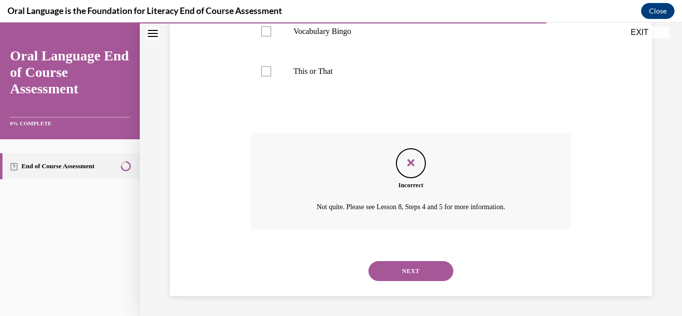
click at [409, 267] on button "NEXT" at bounding box center [410, 271] width 85 height 20
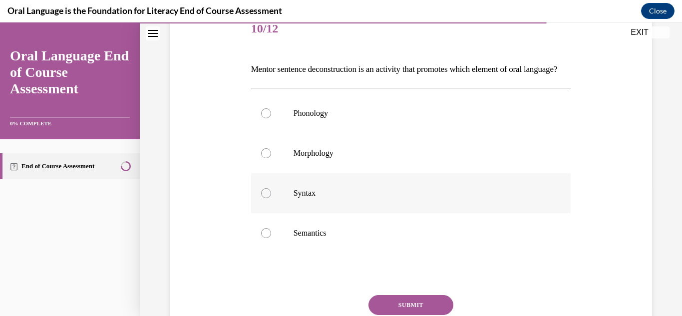
scroll to position [150, 0]
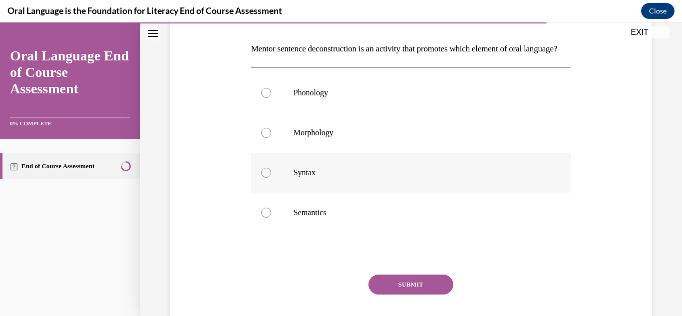
click at [265, 178] on div at bounding box center [266, 173] width 10 height 10
click at [265, 178] on input "Syntax" at bounding box center [266, 173] width 10 height 10
radio input "true"
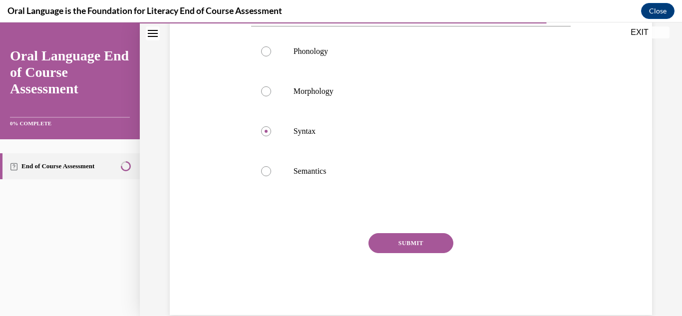
scroll to position [227, 0]
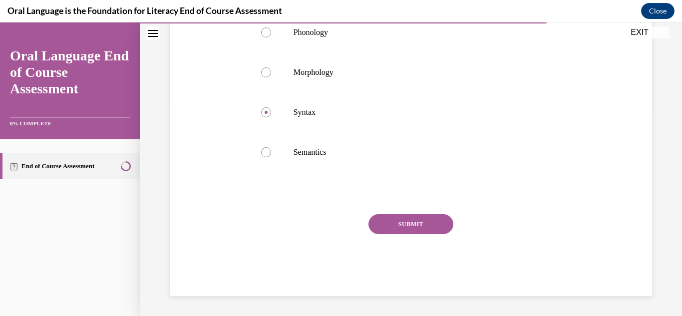
click at [409, 223] on button "SUBMIT" at bounding box center [410, 224] width 85 height 20
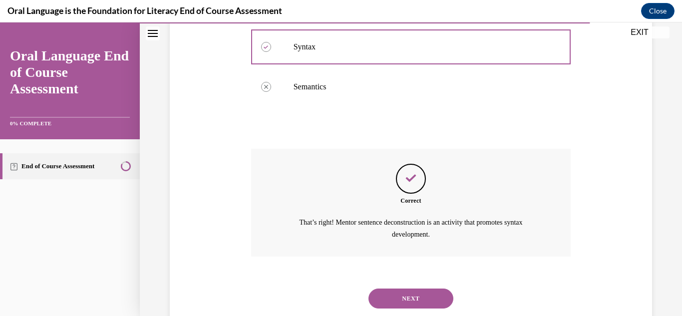
scroll to position [320, 0]
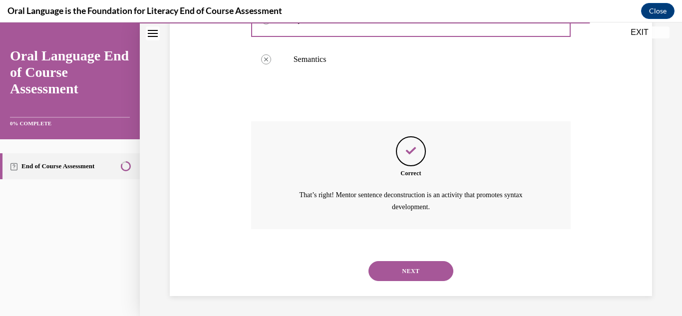
click at [422, 268] on button "NEXT" at bounding box center [410, 271] width 85 height 20
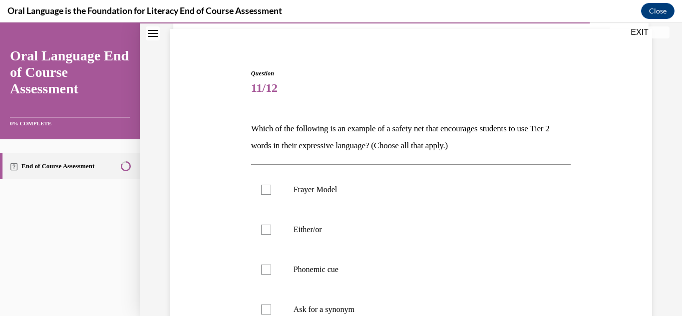
scroll to position [150, 0]
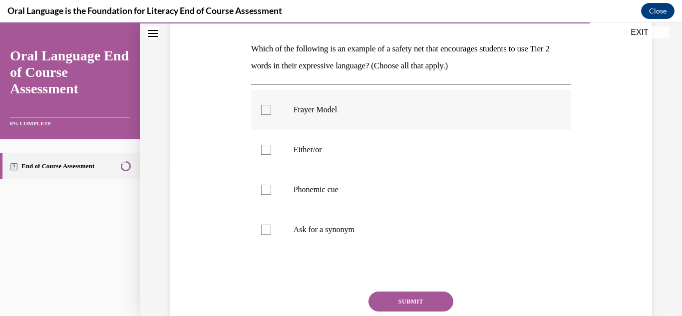
click at [267, 113] on div at bounding box center [266, 110] width 10 height 10
click at [267, 113] on input "Frayer Model" at bounding box center [266, 110] width 10 height 10
checkbox input "true"
click at [266, 232] on div at bounding box center [266, 230] width 10 height 10
click at [266, 232] on input "Ask for a synonym" at bounding box center [266, 230] width 10 height 10
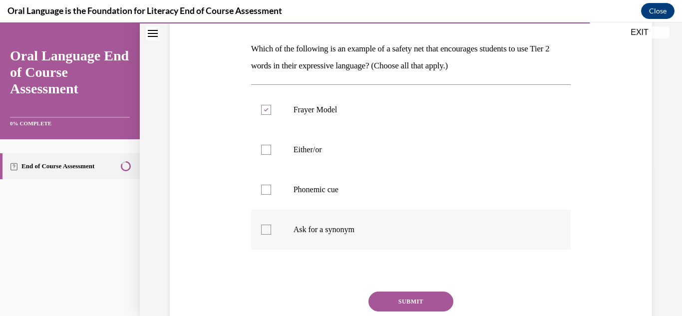
checkbox input "true"
click at [266, 149] on div at bounding box center [266, 150] width 10 height 10
click at [266, 149] on input "Either/or" at bounding box center [266, 150] width 10 height 10
checkbox input "true"
click at [266, 191] on div at bounding box center [266, 190] width 10 height 10
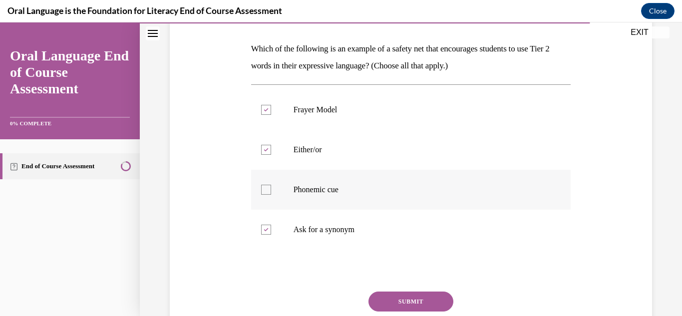
click at [266, 191] on input "Phonemic cue" at bounding box center [266, 190] width 10 height 10
checkbox input "true"
click at [411, 298] on button "SUBMIT" at bounding box center [410, 302] width 85 height 20
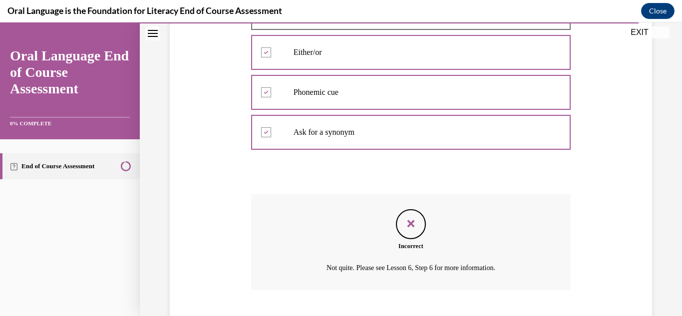
scroll to position [308, 0]
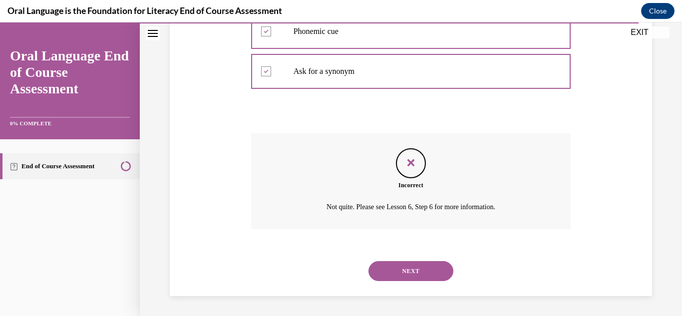
click at [423, 275] on button "NEXT" at bounding box center [410, 271] width 85 height 20
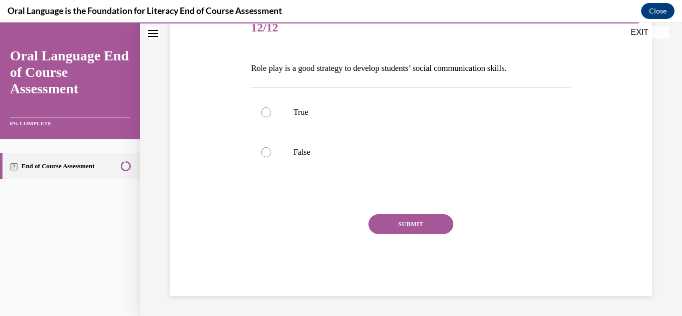
scroll to position [111, 0]
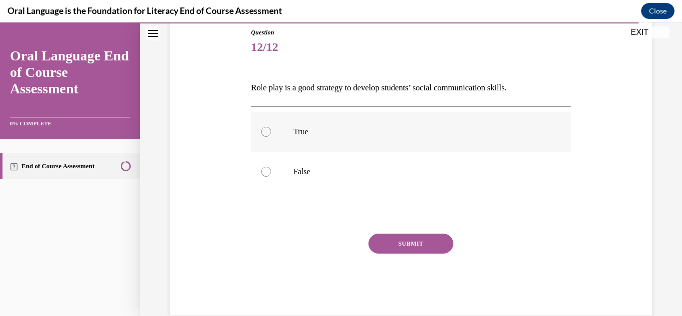
drag, startPoint x: 264, startPoint y: 134, endPoint x: 278, endPoint y: 137, distance: 14.3
click at [264, 134] on div at bounding box center [266, 132] width 10 height 10
click at [264, 134] on input "True" at bounding box center [266, 132] width 10 height 10
radio input "true"
click at [412, 245] on button "SUBMIT" at bounding box center [410, 244] width 85 height 20
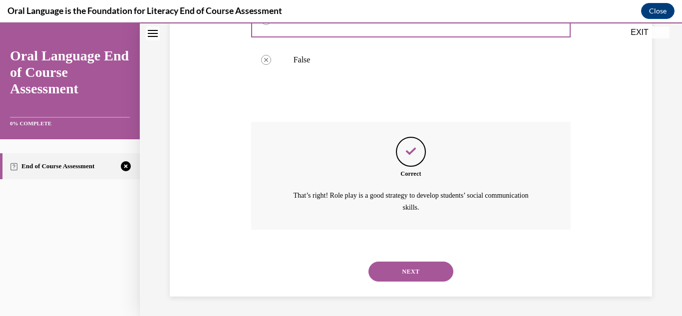
scroll to position [223, 0]
click at [404, 271] on button "NEXT" at bounding box center [410, 271] width 85 height 20
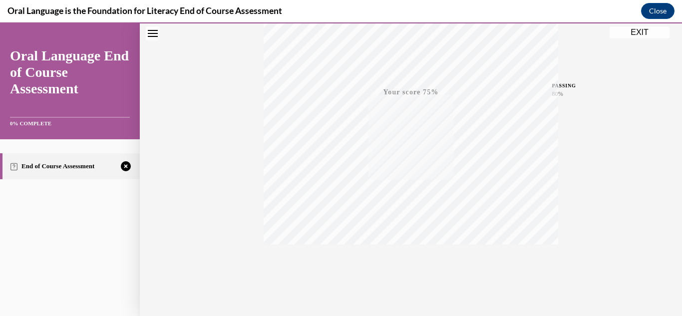
scroll to position [218, 0]
click at [405, 253] on icon "button" at bounding box center [410, 255] width 35 height 11
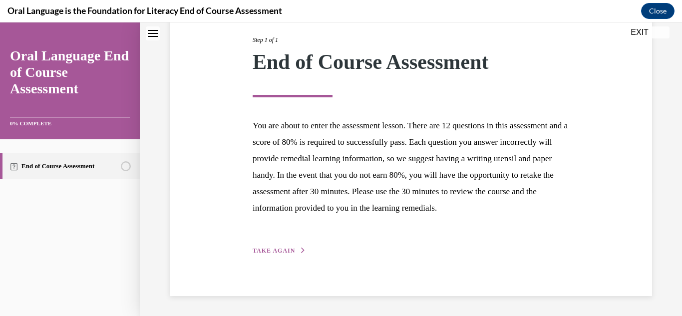
click at [300, 249] on icon "button" at bounding box center [303, 250] width 6 height 5
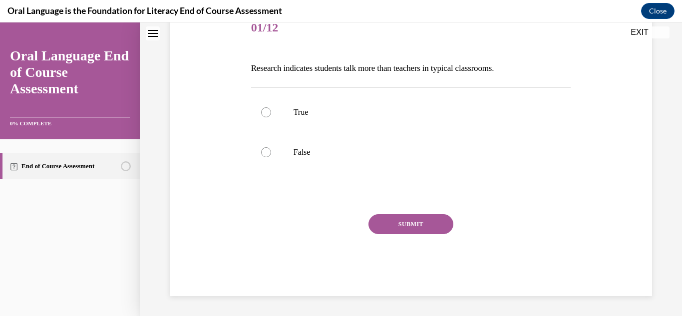
scroll to position [111, 0]
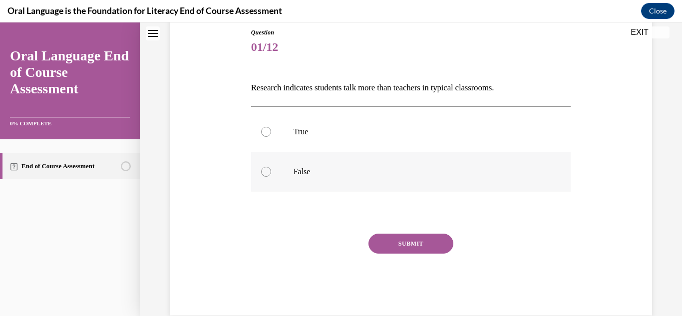
click at [266, 172] on div at bounding box center [266, 172] width 10 height 10
click at [266, 172] on input "False" at bounding box center [266, 172] width 10 height 10
radio input "true"
click at [401, 237] on button "SUBMIT" at bounding box center [410, 244] width 85 height 20
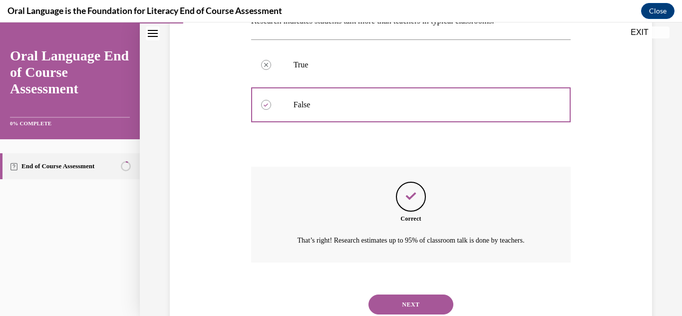
scroll to position [211, 0]
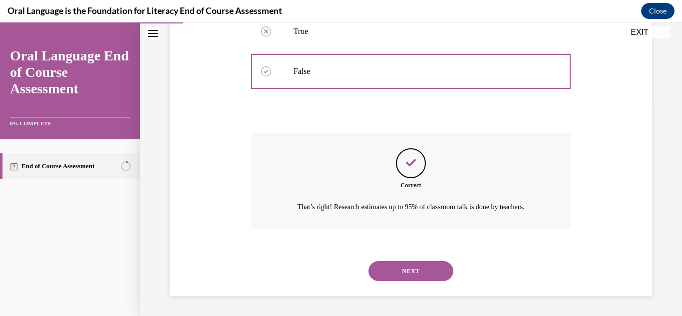
click at [401, 266] on button "NEXT" at bounding box center [410, 271] width 85 height 20
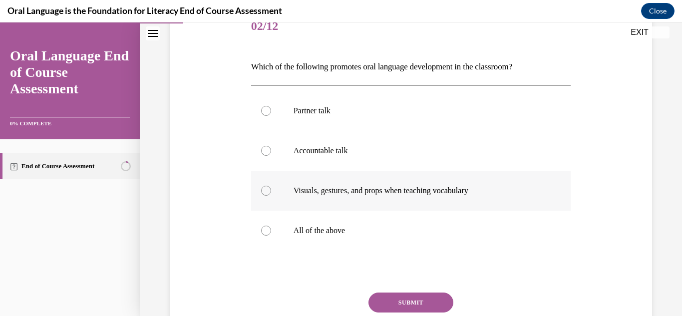
scroll to position [132, 0]
click at [268, 232] on div at bounding box center [266, 230] width 10 height 10
click at [268, 232] on input "All of the above" at bounding box center [266, 230] width 10 height 10
radio input "true"
click at [405, 296] on button "SUBMIT" at bounding box center [410, 302] width 85 height 20
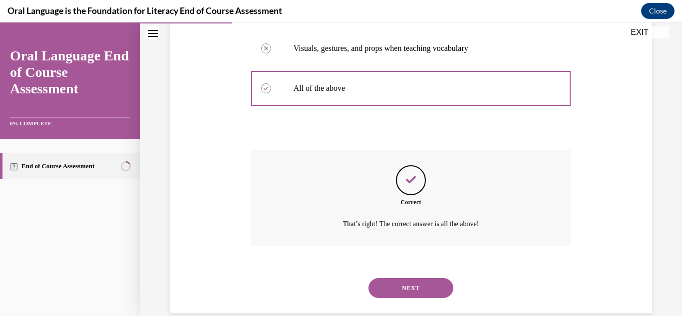
scroll to position [291, 0]
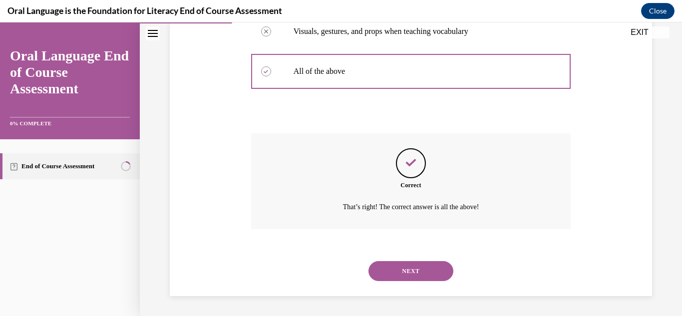
click at [400, 276] on button "NEXT" at bounding box center [410, 271] width 85 height 20
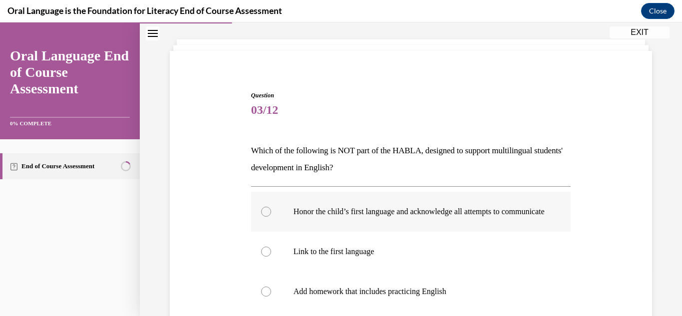
scroll to position [100, 0]
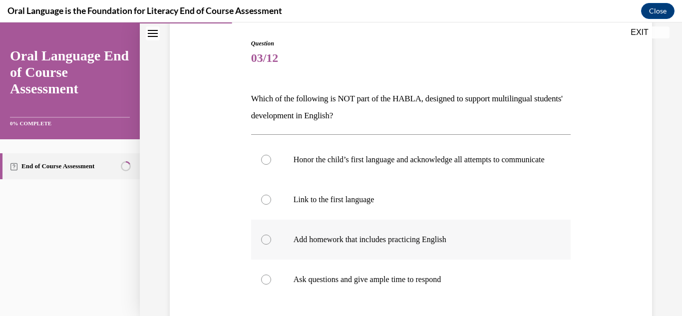
click at [265, 245] on div at bounding box center [266, 240] width 10 height 10
click at [265, 245] on input "Add homework that includes practicing English" at bounding box center [266, 240] width 10 height 10
radio input "true"
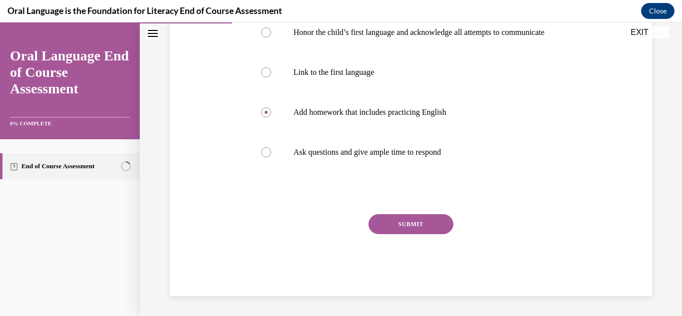
scroll to position [237, 0]
click at [403, 224] on button "SUBMIT" at bounding box center [410, 224] width 85 height 20
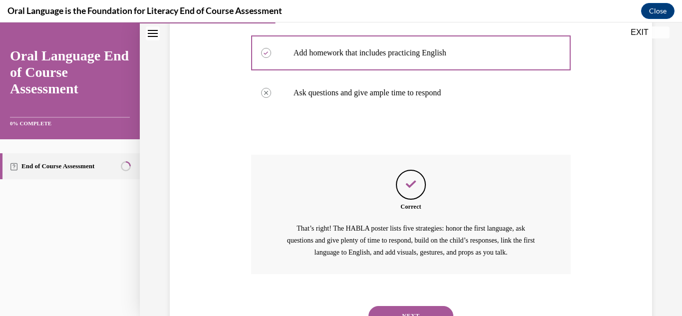
scroll to position [342, 0]
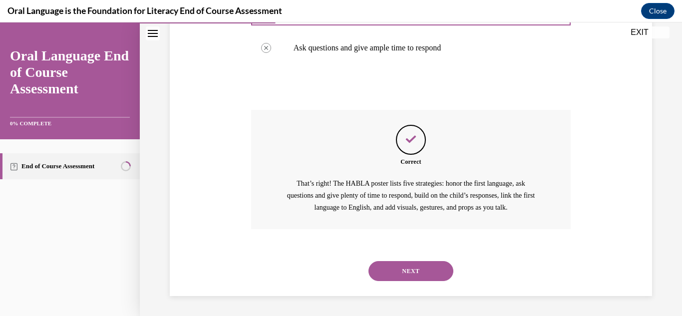
click at [406, 268] on button "NEXT" at bounding box center [410, 271] width 85 height 20
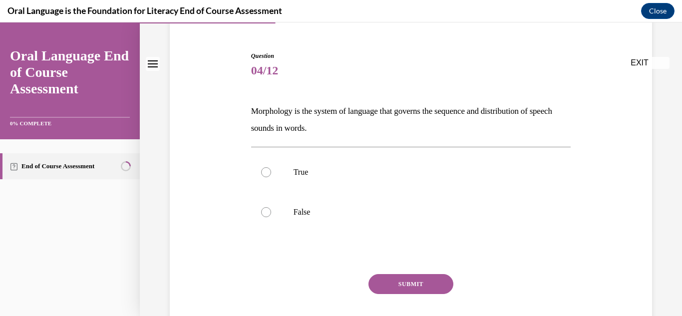
scroll to position [100, 0]
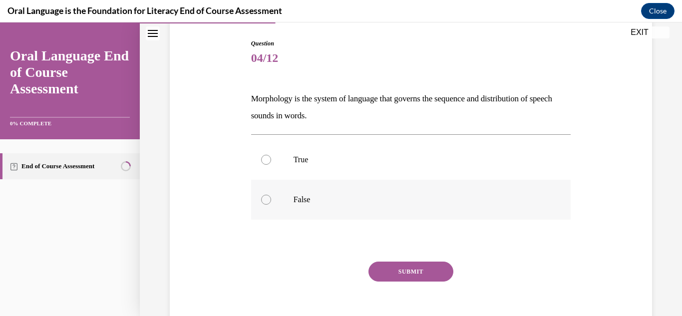
drag, startPoint x: 265, startPoint y: 200, endPoint x: 293, endPoint y: 219, distance: 33.4
click at [266, 200] on div at bounding box center [266, 200] width 10 height 10
click at [266, 200] on input "False" at bounding box center [266, 200] width 10 height 10
radio input "true"
click at [412, 266] on button "SUBMIT" at bounding box center [410, 272] width 85 height 20
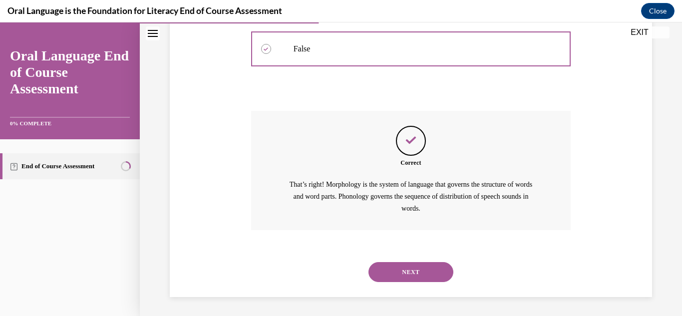
scroll to position [252, 0]
click at [409, 270] on button "NEXT" at bounding box center [410, 271] width 85 height 20
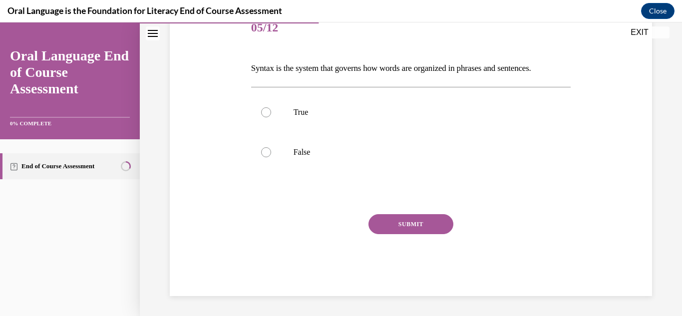
scroll to position [111, 0]
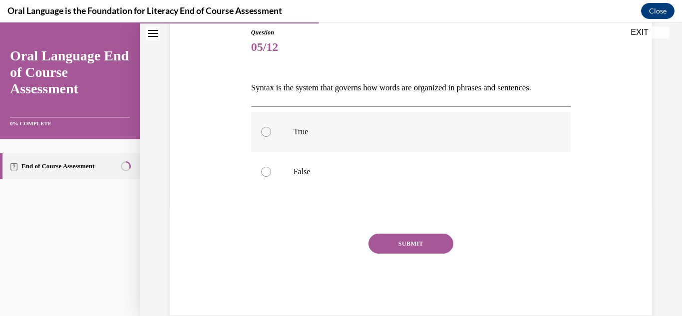
click at [263, 132] on div at bounding box center [266, 132] width 10 height 10
click at [263, 132] on input "True" at bounding box center [266, 132] width 10 height 10
radio input "true"
click at [402, 249] on button "SUBMIT" at bounding box center [410, 244] width 85 height 20
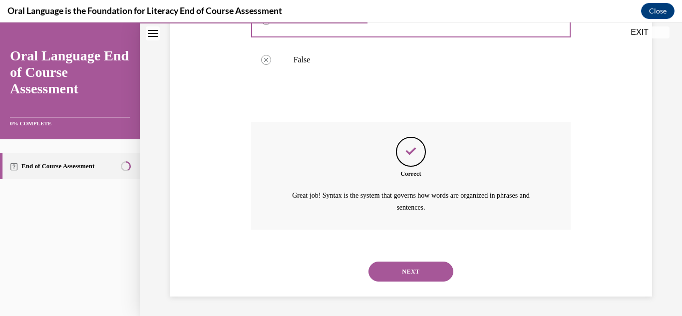
scroll to position [223, 0]
click at [403, 269] on button "NEXT" at bounding box center [410, 271] width 85 height 20
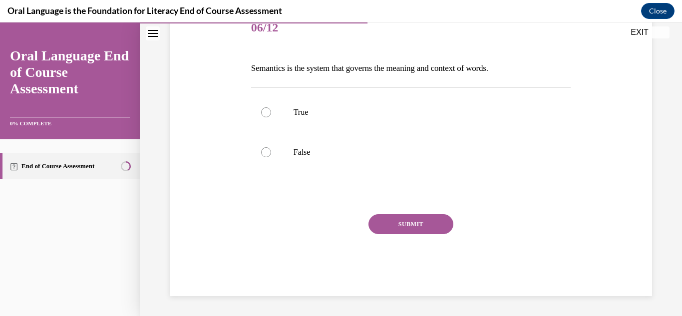
scroll to position [111, 0]
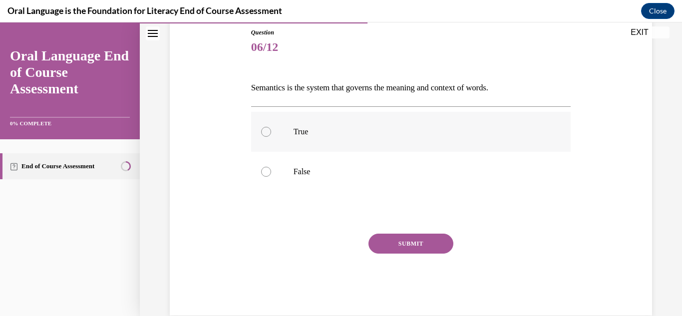
click at [266, 132] on div at bounding box center [266, 132] width 10 height 10
click at [266, 132] on input "True" at bounding box center [266, 132] width 10 height 10
radio input "true"
click at [407, 244] on button "SUBMIT" at bounding box center [410, 244] width 85 height 20
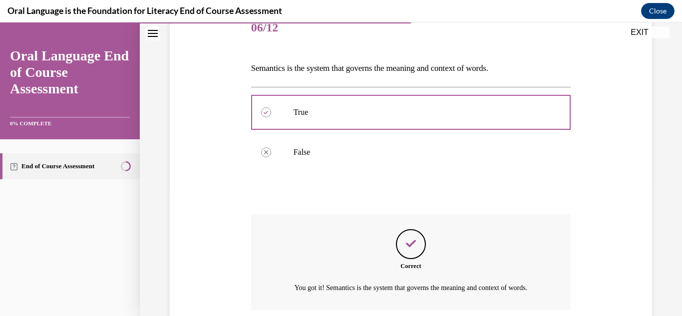
scroll to position [223, 0]
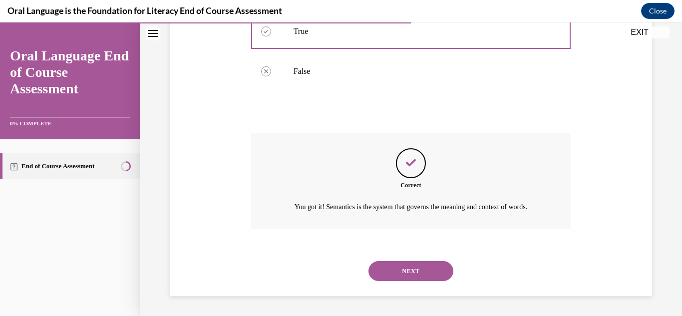
click at [406, 268] on button "NEXT" at bounding box center [410, 271] width 85 height 20
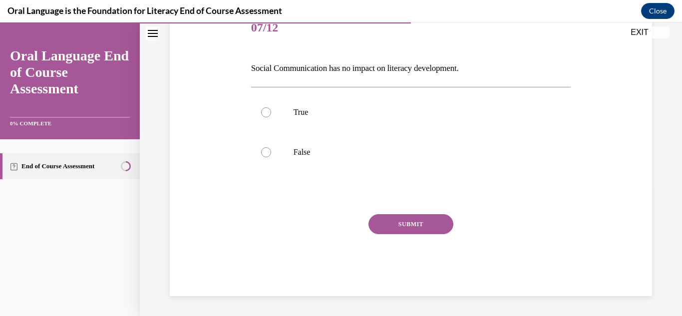
scroll to position [111, 0]
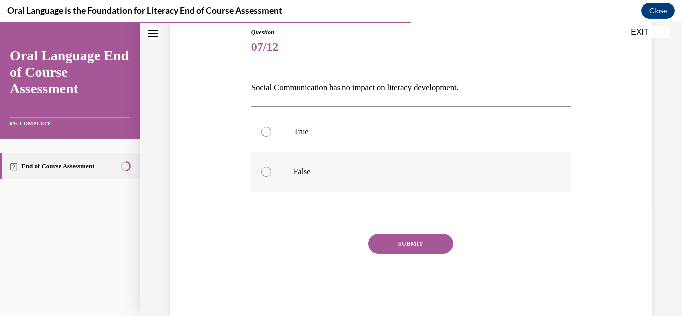
click at [266, 171] on div at bounding box center [266, 172] width 10 height 10
click at [266, 171] on input "False" at bounding box center [266, 172] width 10 height 10
radio input "true"
click at [409, 240] on button "SUBMIT" at bounding box center [410, 244] width 85 height 20
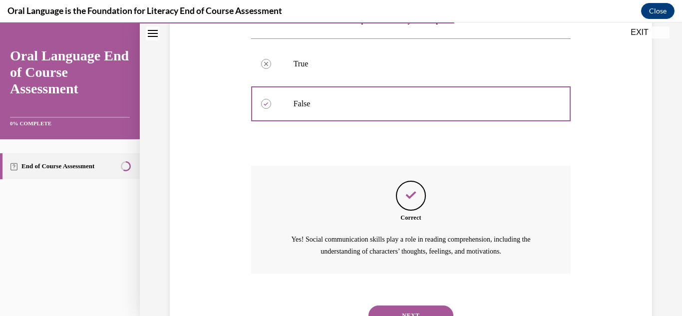
scroll to position [223, 0]
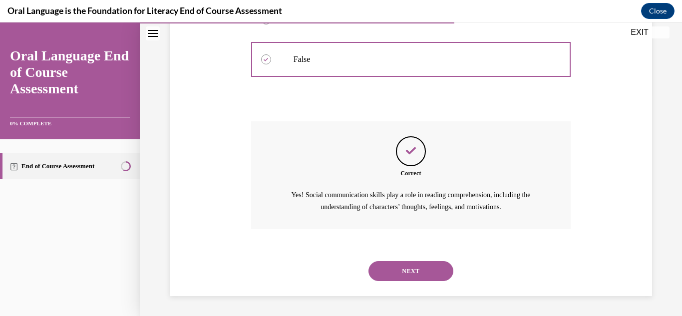
click at [411, 264] on button "NEXT" at bounding box center [410, 271] width 85 height 20
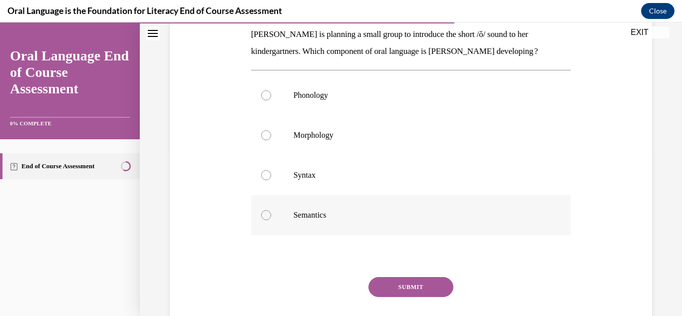
scroll to position [150, 0]
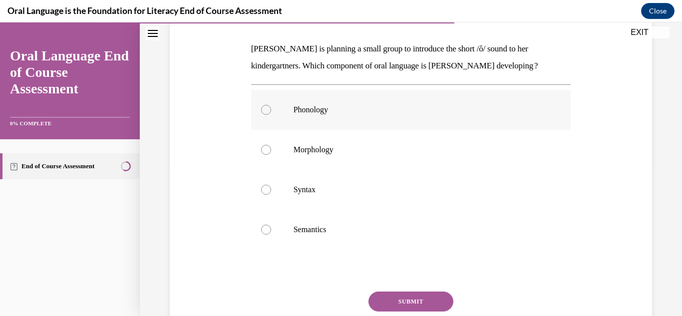
click at [265, 112] on div at bounding box center [266, 110] width 10 height 10
click at [265, 112] on input "Phonology" at bounding box center [266, 110] width 10 height 10
radio input "true"
click at [418, 303] on button "SUBMIT" at bounding box center [410, 302] width 85 height 20
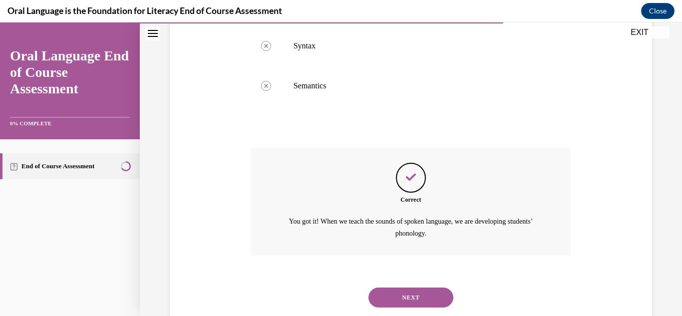
scroll to position [320, 0]
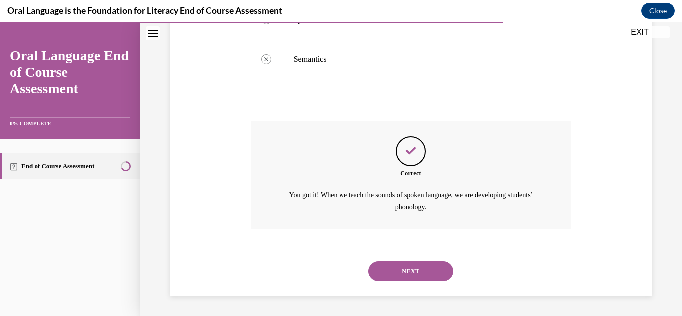
click at [409, 275] on button "NEXT" at bounding box center [410, 271] width 85 height 20
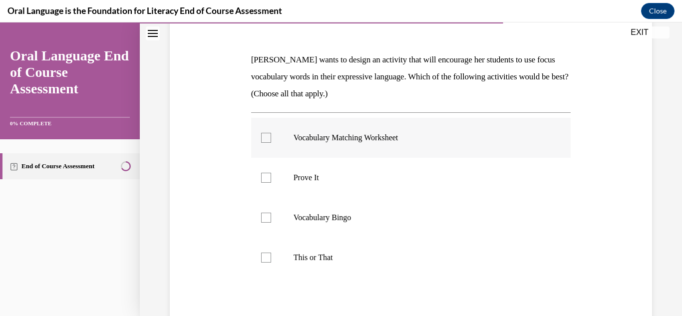
scroll to position [150, 0]
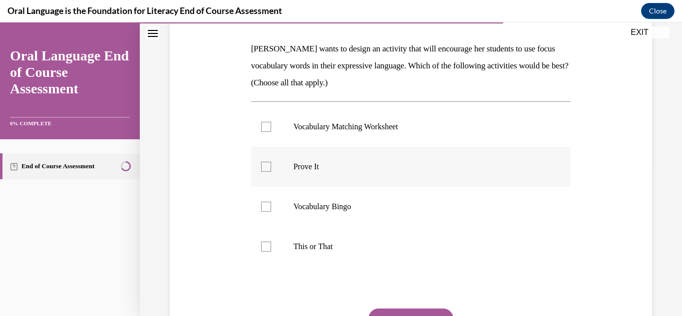
drag, startPoint x: 265, startPoint y: 168, endPoint x: 278, endPoint y: 181, distance: 18.4
click at [266, 169] on div at bounding box center [266, 167] width 10 height 10
click at [266, 169] on input "Prove It" at bounding box center [266, 167] width 10 height 10
checkbox input "true"
click at [266, 249] on div at bounding box center [266, 247] width 10 height 10
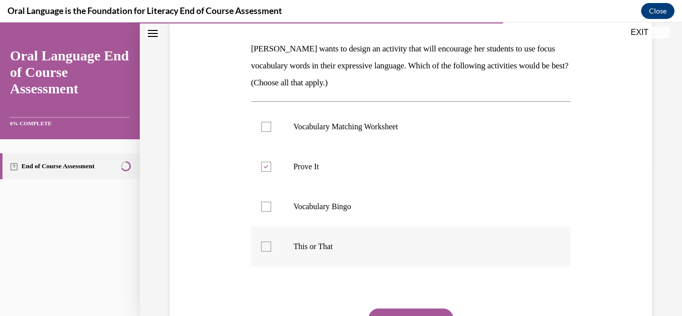
click at [266, 249] on input "This or That" at bounding box center [266, 247] width 10 height 10
checkbox input "true"
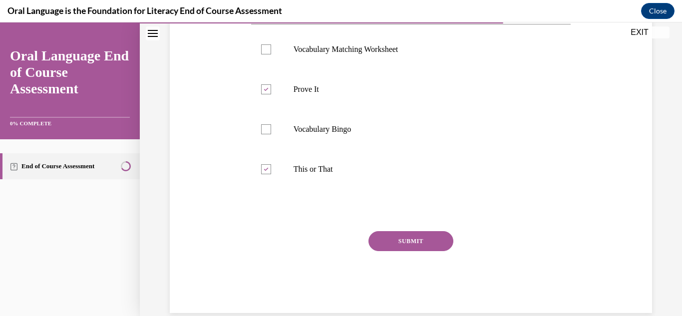
scroll to position [244, 0]
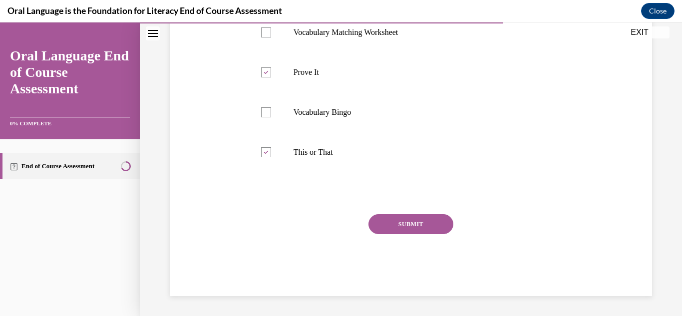
click at [406, 230] on button "SUBMIT" at bounding box center [410, 224] width 85 height 20
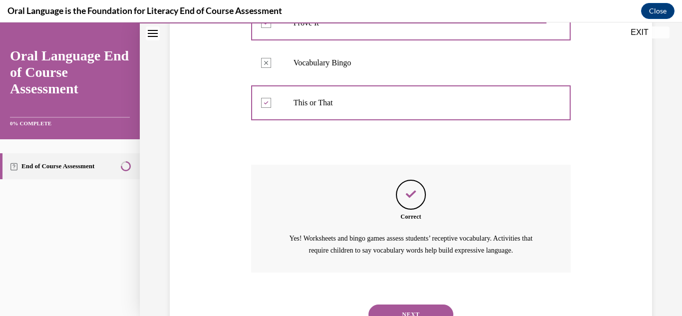
scroll to position [348, 0]
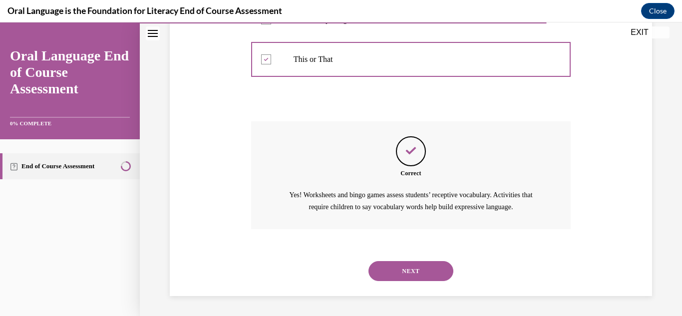
click at [417, 265] on button "NEXT" at bounding box center [410, 271] width 85 height 20
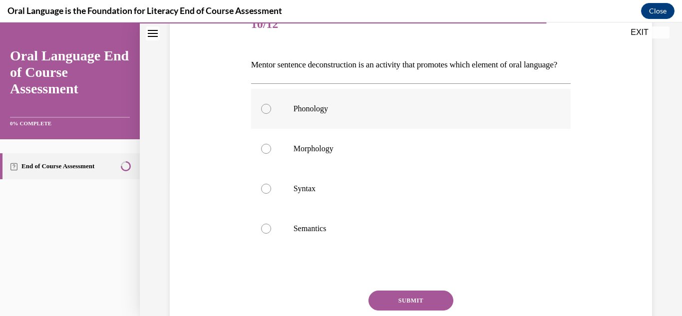
scroll to position [150, 0]
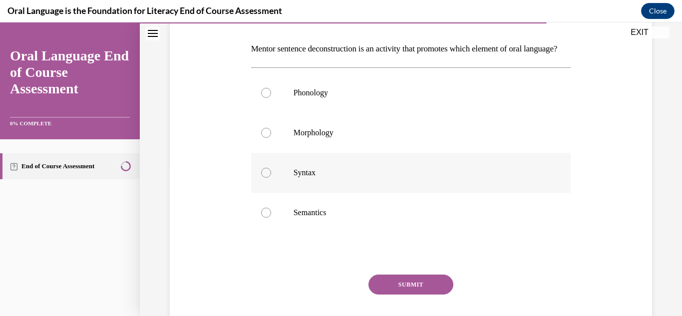
click at [267, 178] on div at bounding box center [266, 173] width 10 height 10
click at [267, 178] on input "Syntax" at bounding box center [266, 173] width 10 height 10
radio input "true"
click at [408, 295] on button "SUBMIT" at bounding box center [410, 285] width 85 height 20
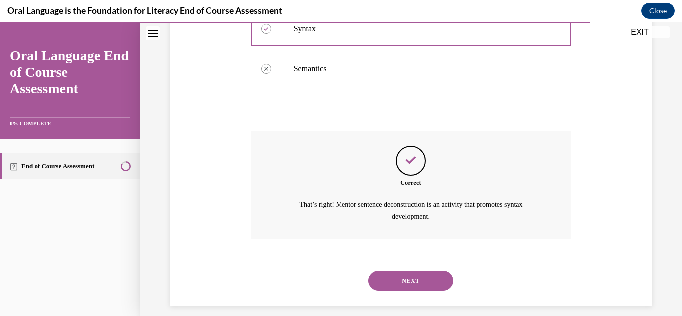
scroll to position [320, 0]
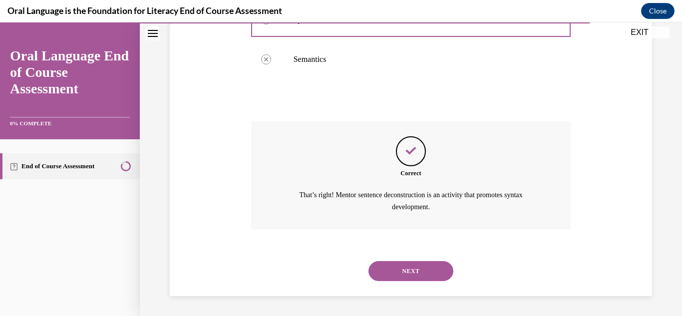
click at [409, 269] on button "NEXT" at bounding box center [410, 271] width 85 height 20
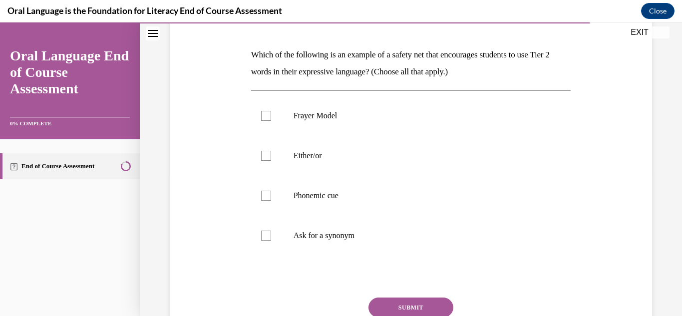
scroll to position [150, 0]
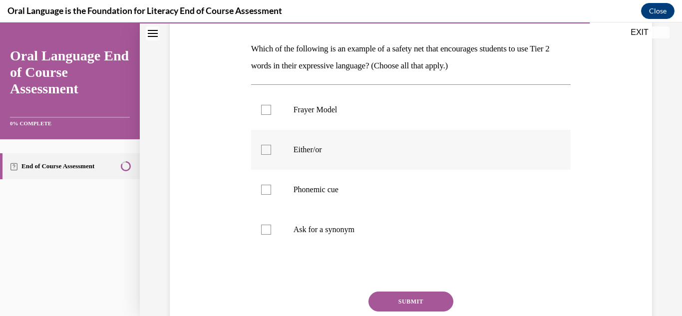
click at [268, 149] on div at bounding box center [266, 150] width 10 height 10
click at [268, 149] on input "Either/or" at bounding box center [266, 150] width 10 height 10
checkbox input "true"
click at [265, 231] on div at bounding box center [266, 230] width 10 height 10
click at [265, 231] on input "Ask for a synonym" at bounding box center [266, 230] width 10 height 10
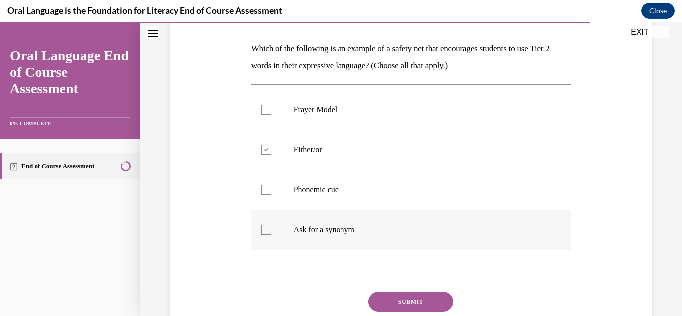
checkbox input "true"
click at [397, 299] on button "SUBMIT" at bounding box center [410, 302] width 85 height 20
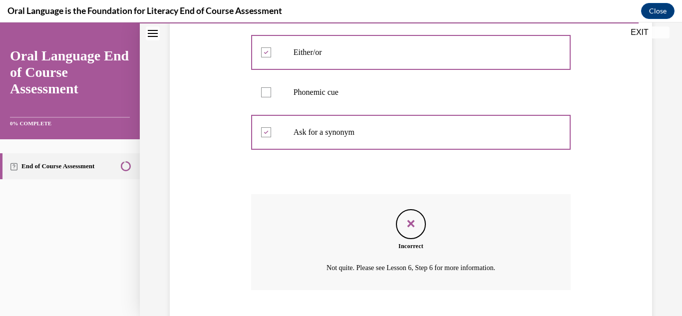
scroll to position [308, 0]
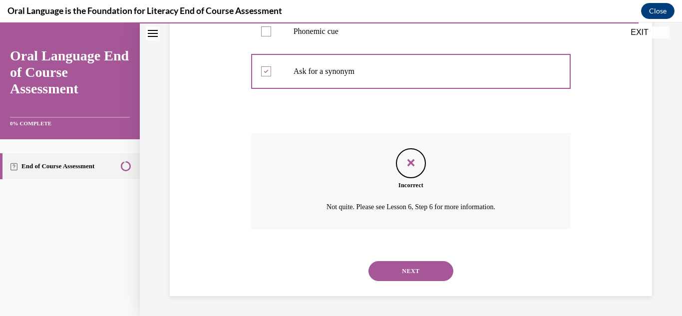
click at [411, 271] on button "NEXT" at bounding box center [410, 271] width 85 height 20
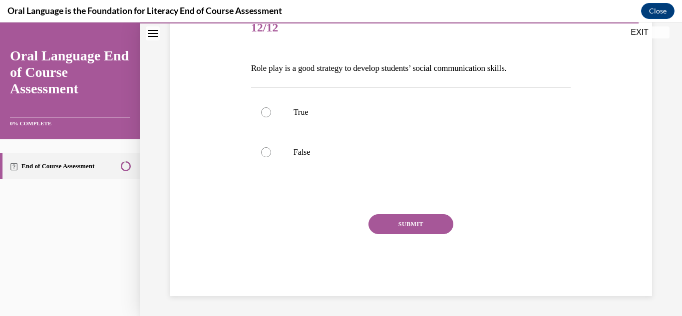
scroll to position [111, 0]
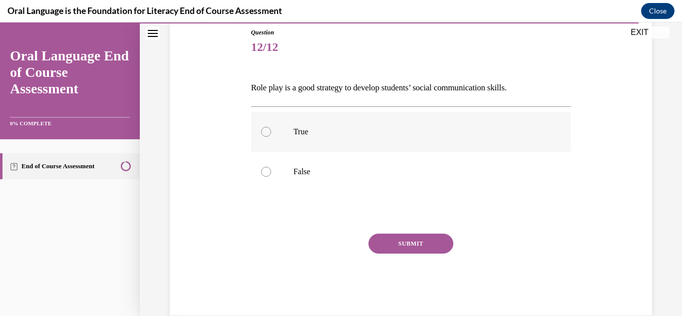
click at [264, 134] on div at bounding box center [266, 132] width 10 height 10
click at [264, 134] on input "True" at bounding box center [266, 132] width 10 height 10
radio input "true"
click at [406, 241] on button "SUBMIT" at bounding box center [410, 244] width 85 height 20
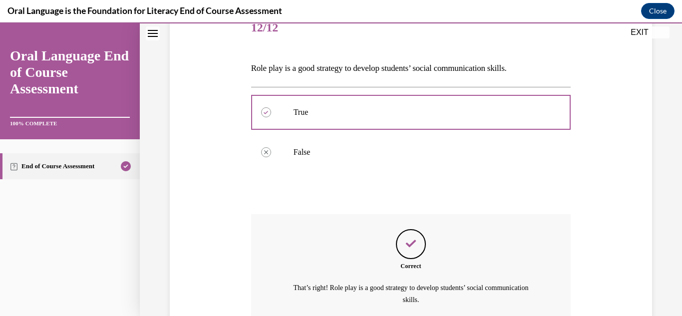
scroll to position [223, 0]
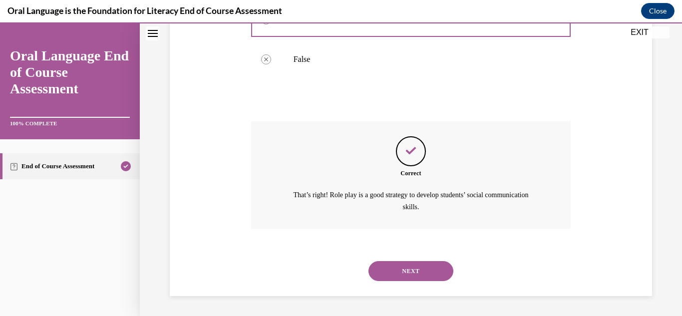
click at [410, 268] on button "NEXT" at bounding box center [410, 271] width 85 height 20
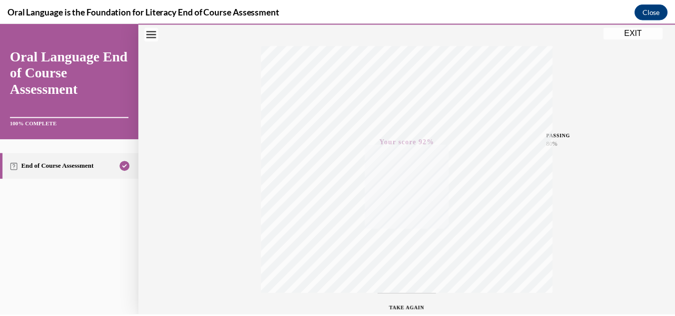
scroll to position [218, 0]
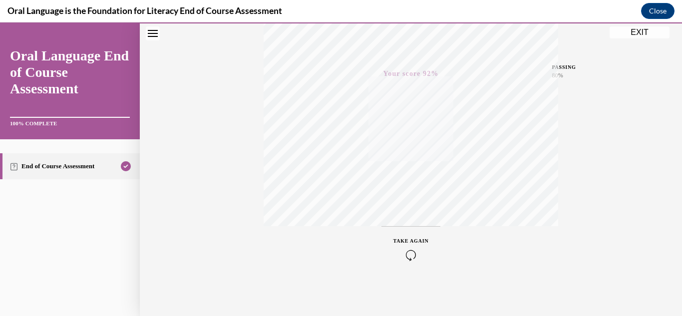
click at [636, 32] on button "EXIT" at bounding box center [640, 32] width 60 height 12
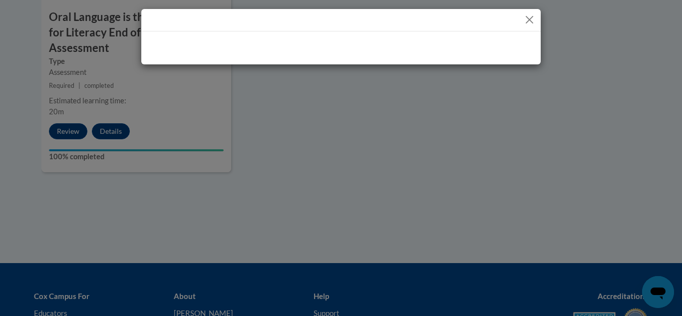
scroll to position [1198, 0]
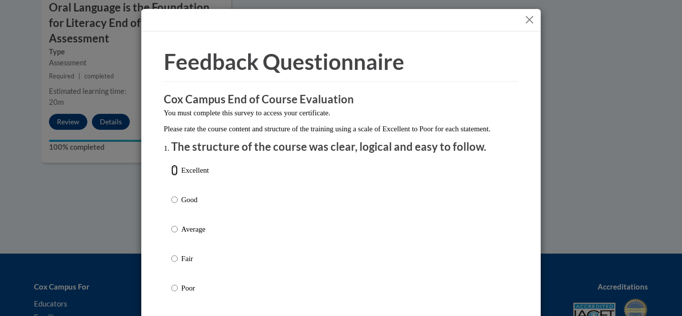
click at [171, 176] on input "Excellent" at bounding box center [174, 170] width 6 height 11
radio input "true"
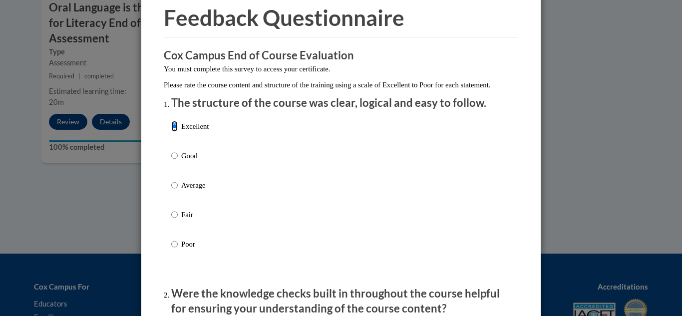
scroll to position [150, 0]
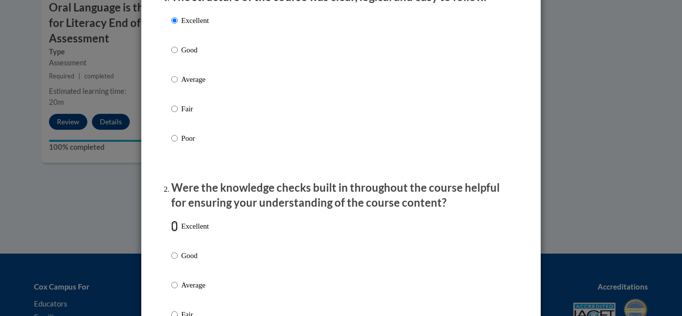
click at [171, 232] on input "Excellent" at bounding box center [174, 226] width 6 height 11
radio input "true"
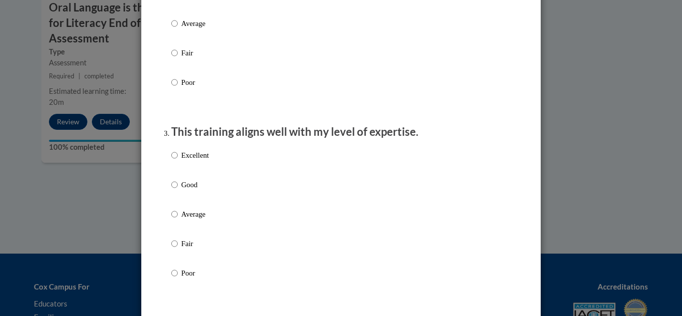
scroll to position [449, 0]
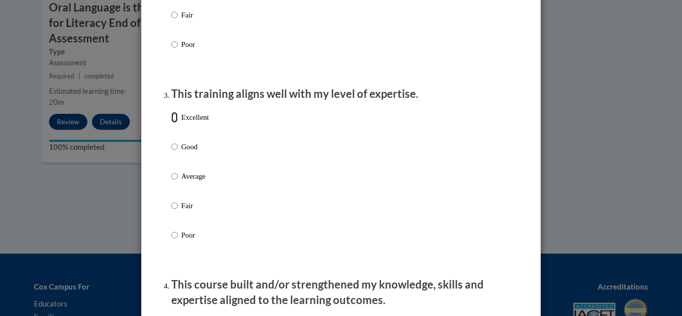
click at [171, 123] on input "Excellent" at bounding box center [174, 117] width 6 height 11
radio input "true"
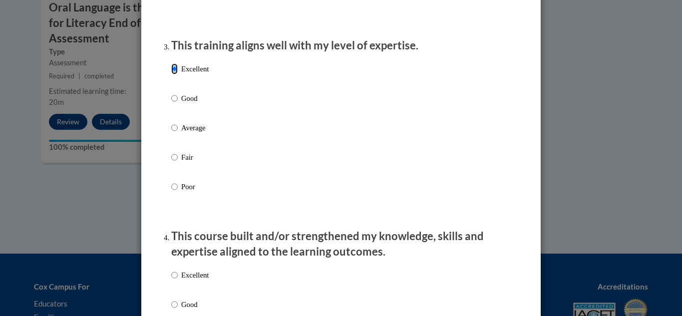
scroll to position [699, 0]
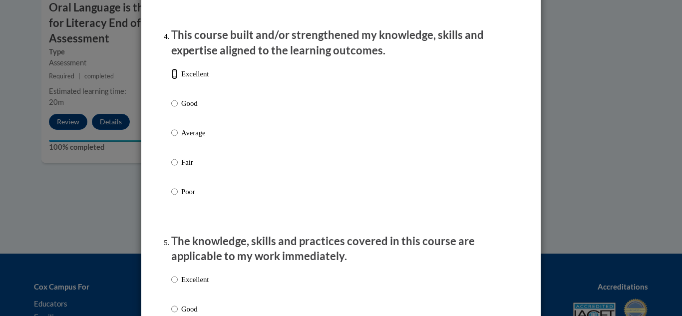
drag, startPoint x: 171, startPoint y: 85, endPoint x: 180, endPoint y: 99, distance: 16.2
click at [171, 79] on input "Excellent" at bounding box center [174, 73] width 6 height 11
radio input "true"
click at [172, 285] on input "Excellent" at bounding box center [174, 279] width 6 height 11
radio input "true"
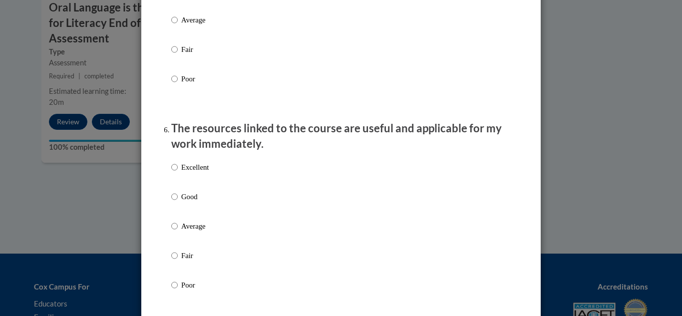
scroll to position [1048, 0]
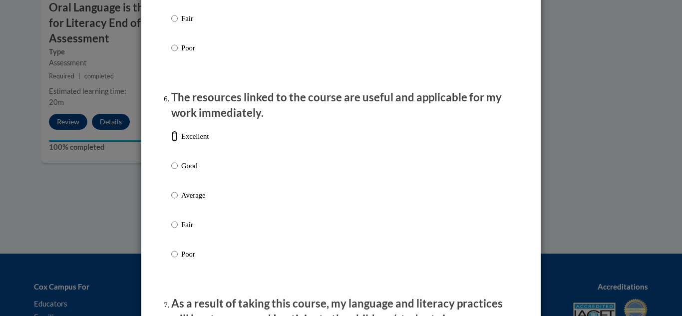
drag, startPoint x: 172, startPoint y: 144, endPoint x: 172, endPoint y: 153, distance: 9.0
click at [173, 142] on input "Excellent" at bounding box center [174, 136] width 6 height 11
radio input "true"
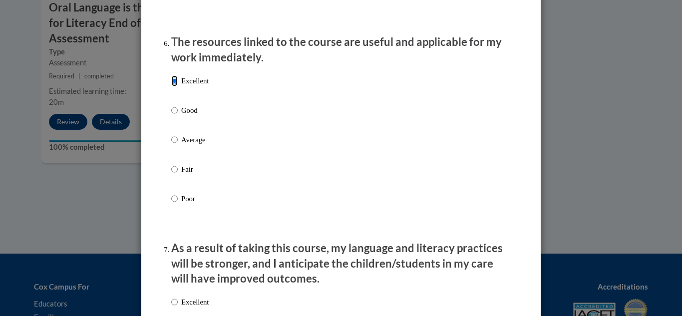
scroll to position [1248, 0]
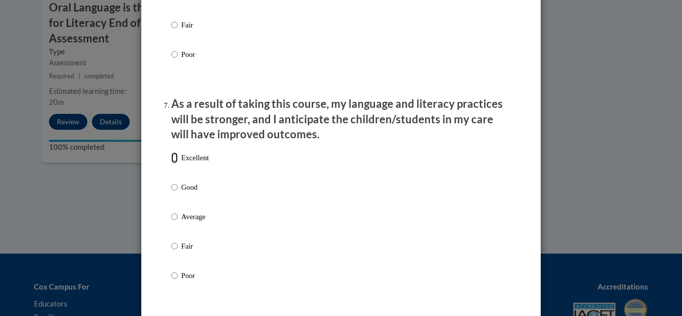
drag, startPoint x: 171, startPoint y: 166, endPoint x: 179, endPoint y: 173, distance: 10.6
click at [171, 163] on input "Excellent" at bounding box center [174, 157] width 6 height 11
radio input "true"
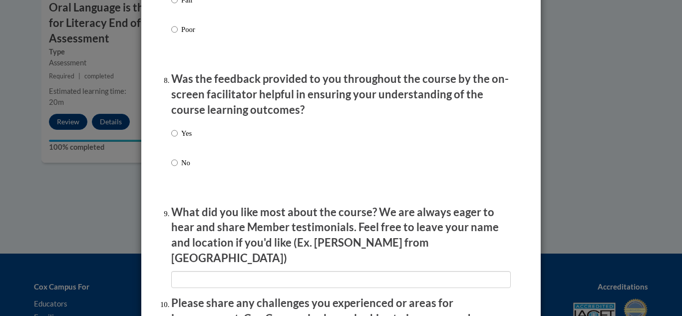
scroll to position [1498, 0]
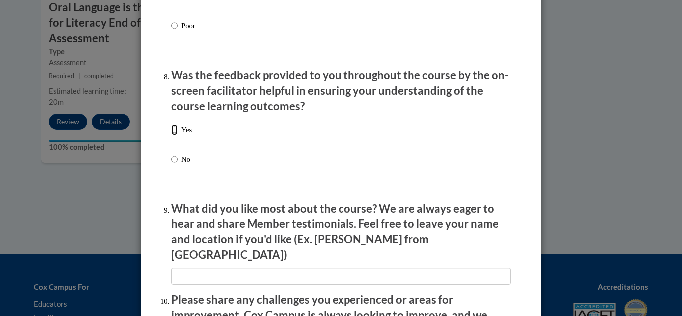
drag, startPoint x: 173, startPoint y: 137, endPoint x: 177, endPoint y: 142, distance: 6.1
click at [174, 135] on input "Yes" at bounding box center [174, 129] width 6 height 11
radio input "true"
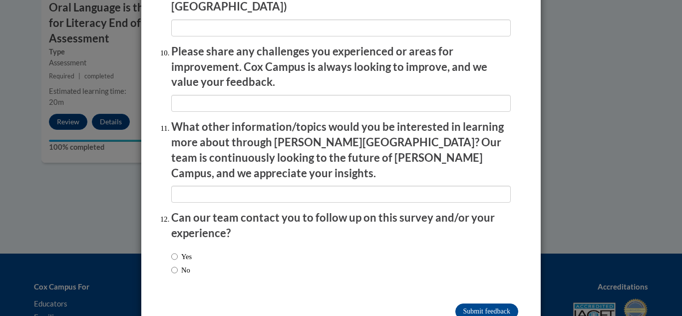
scroll to position [1758, 0]
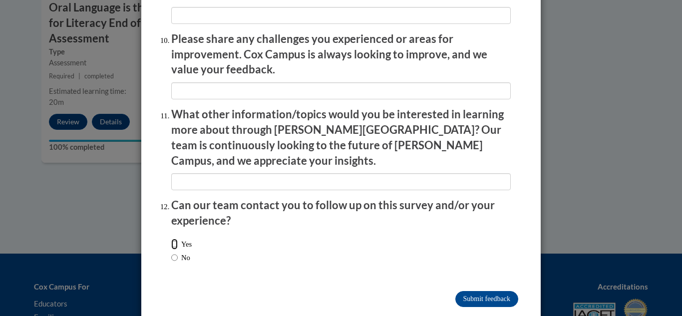
click at [171, 239] on input "Yes" at bounding box center [174, 244] width 6 height 11
radio input "true"
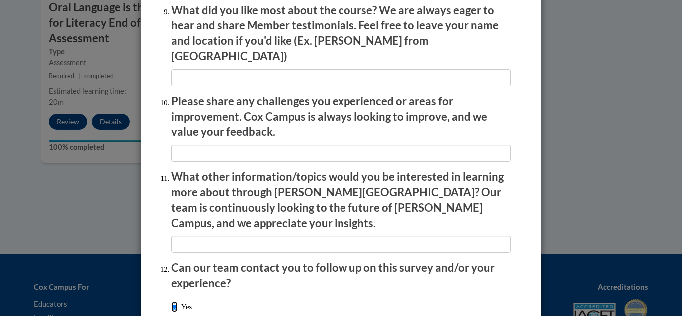
scroll to position [1609, 0]
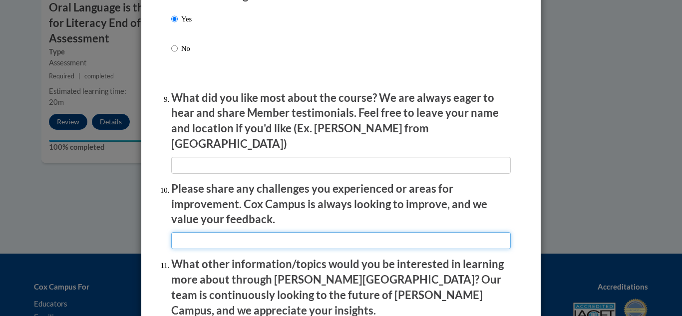
click at [222, 236] on input "textbox" at bounding box center [341, 240] width 340 height 17
type input "none"
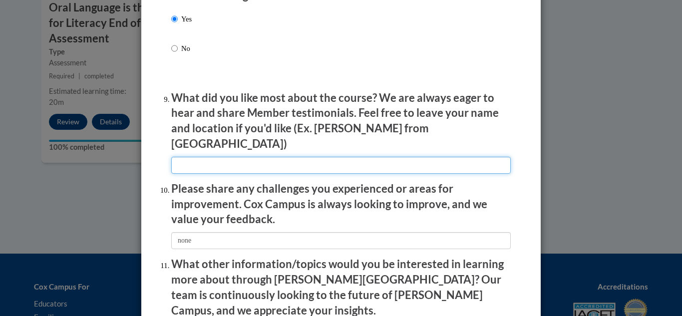
click at [195, 161] on input "textbox" at bounding box center [341, 165] width 340 height 17
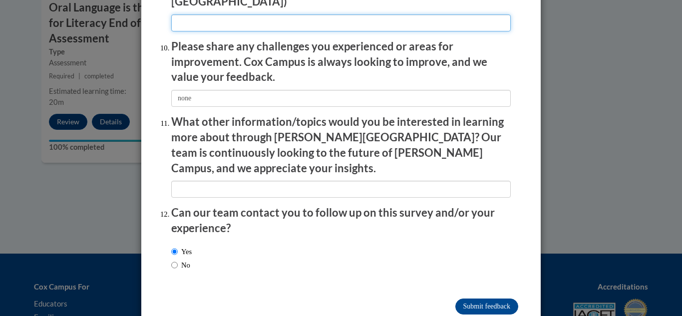
scroll to position [1758, 0]
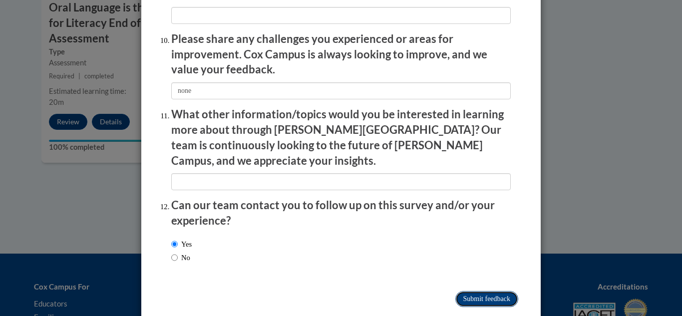
click at [477, 291] on input "Submit feedback" at bounding box center [486, 299] width 63 height 16
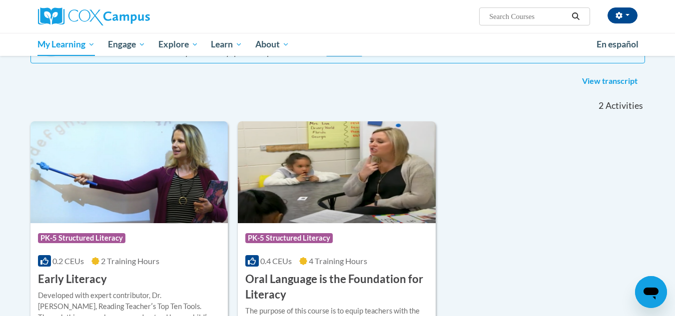
scroll to position [100, 0]
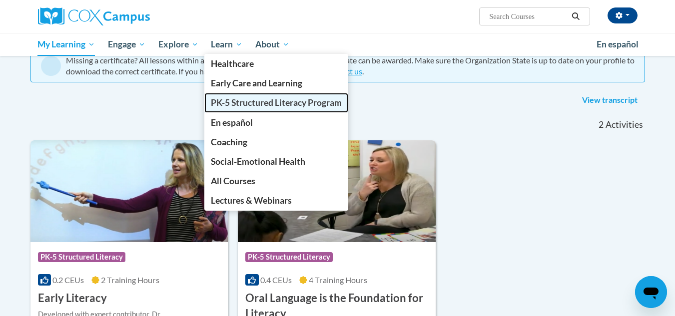
click at [255, 99] on span "PK-5 Structured Literacy Program" at bounding box center [276, 102] width 131 height 10
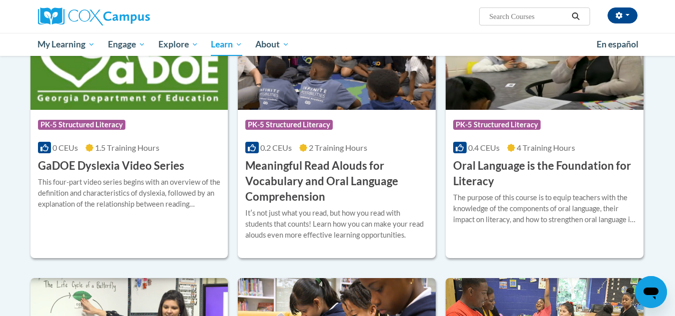
scroll to position [549, 0]
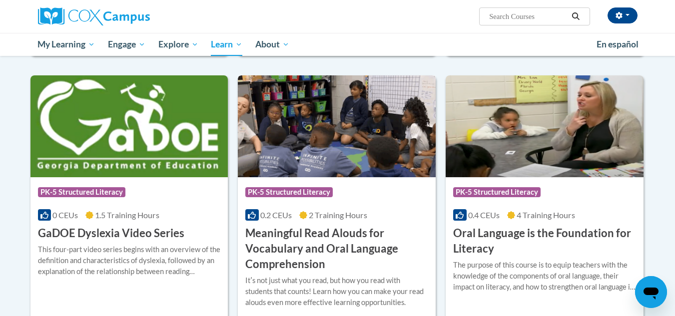
click at [337, 248] on h3 "Meaningful Read Alouds for Vocabulary and Oral Language Comprehension" at bounding box center [336, 249] width 183 height 46
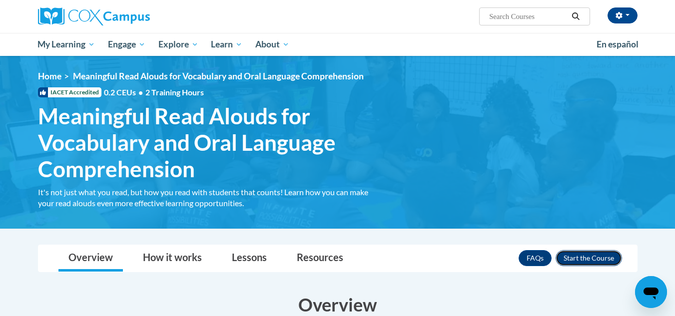
click at [603, 252] on button "Enroll" at bounding box center [588, 258] width 66 height 16
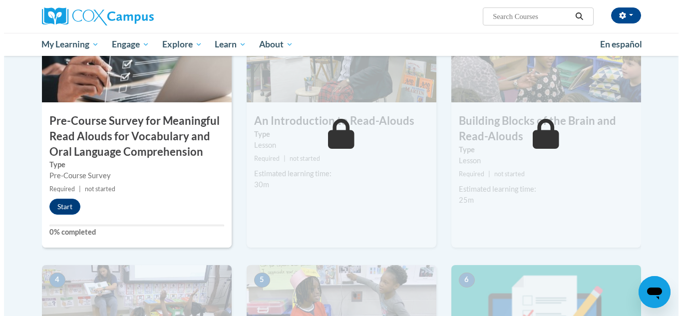
scroll to position [250, 0]
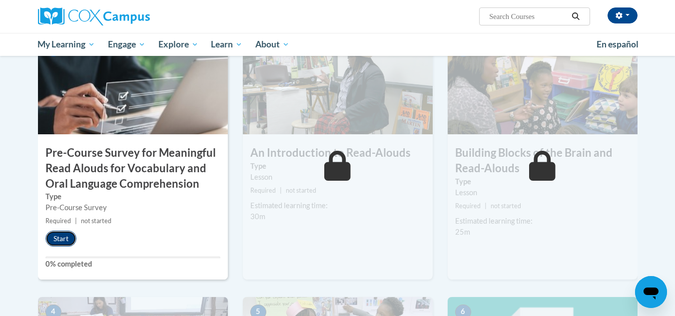
click at [56, 239] on button "Start" at bounding box center [60, 239] width 31 height 16
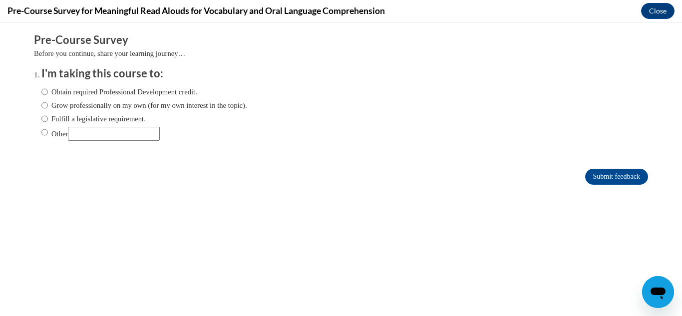
scroll to position [0, 0]
click at [41, 132] on input "Other" at bounding box center [44, 132] width 6 height 11
radio input "true"
click at [86, 137] on input "Other" at bounding box center [114, 134] width 92 height 14
type input "To help me on my teaching journey."
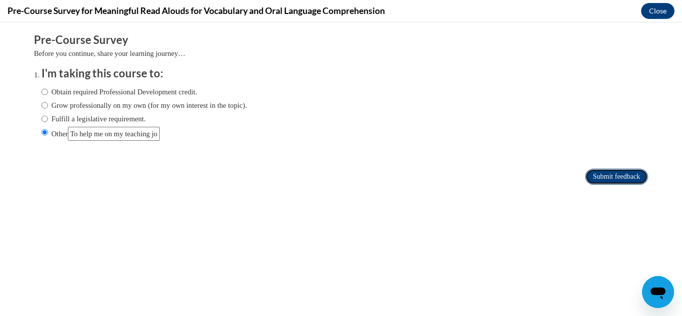
click at [597, 176] on input "Submit feedback" at bounding box center [616, 177] width 63 height 16
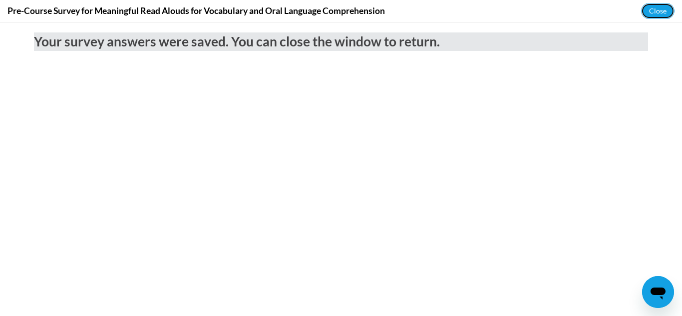
drag, startPoint x: 662, startPoint y: 11, endPoint x: 641, endPoint y: 16, distance: 21.7
click at [660, 11] on button "Close" at bounding box center [657, 11] width 33 height 16
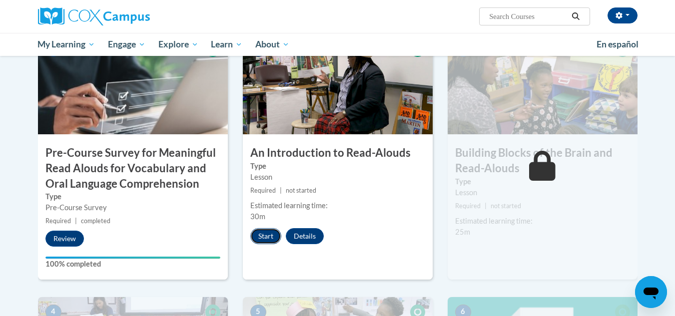
click at [263, 238] on button "Start" at bounding box center [265, 236] width 31 height 16
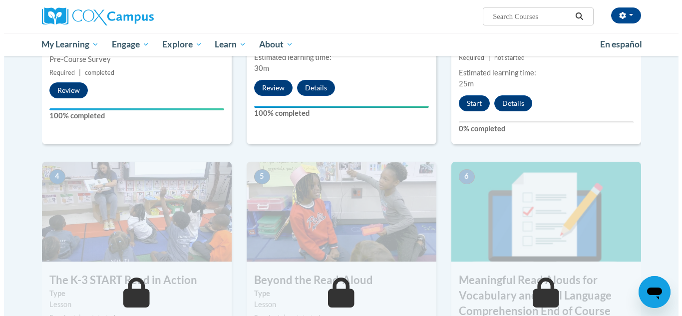
scroll to position [399, 0]
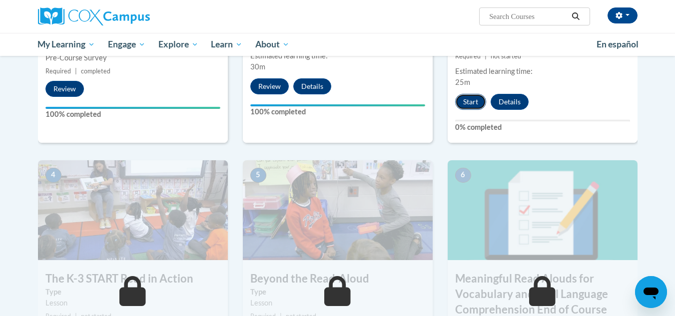
click at [470, 105] on button "Start" at bounding box center [470, 102] width 31 height 16
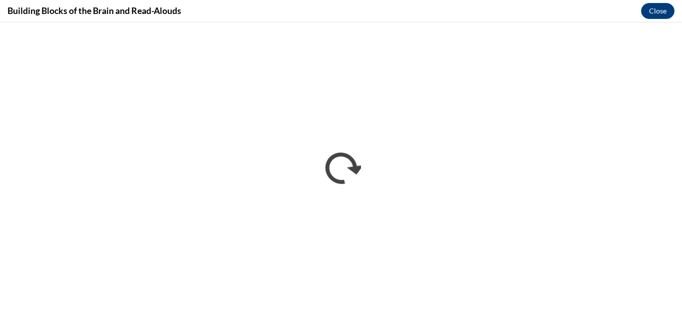
scroll to position [0, 0]
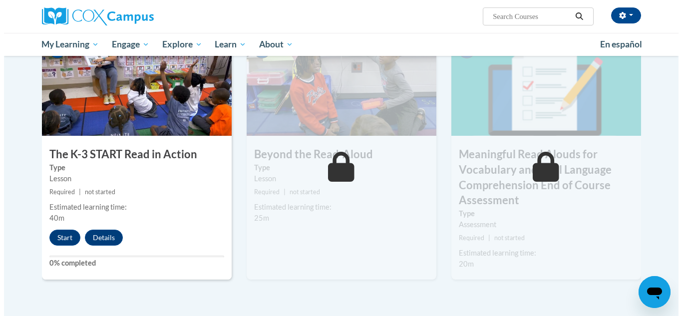
scroll to position [549, 0]
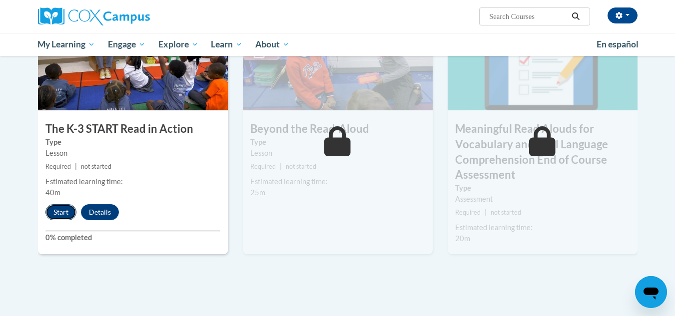
click at [58, 214] on button "Start" at bounding box center [60, 212] width 31 height 16
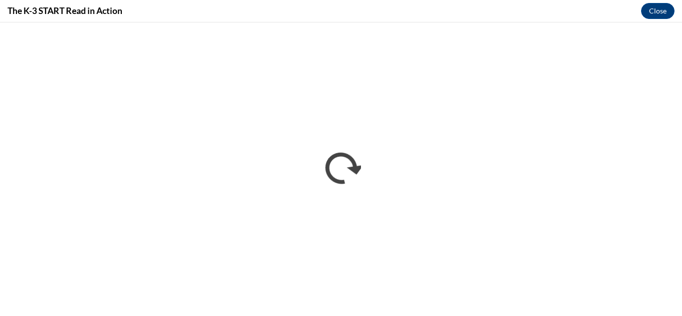
scroll to position [0, 0]
